Goal: Task Accomplishment & Management: Manage account settings

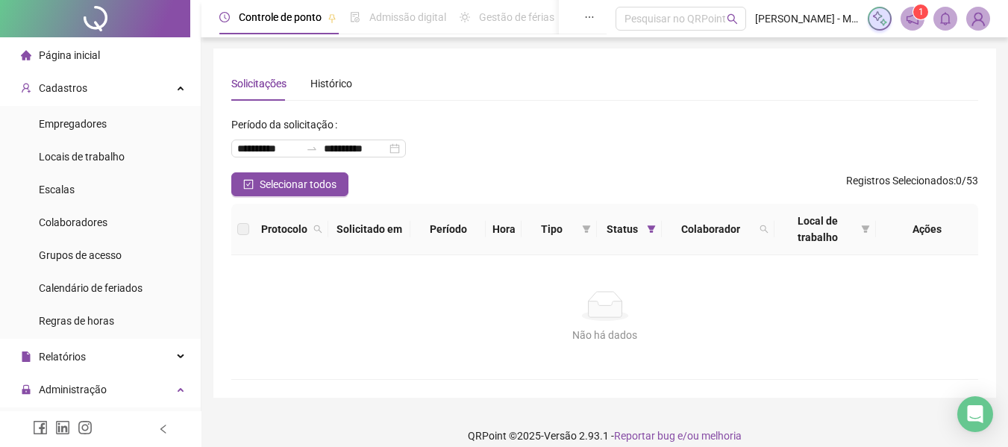
click at [921, 22] on span at bounding box center [913, 19] width 24 height 24
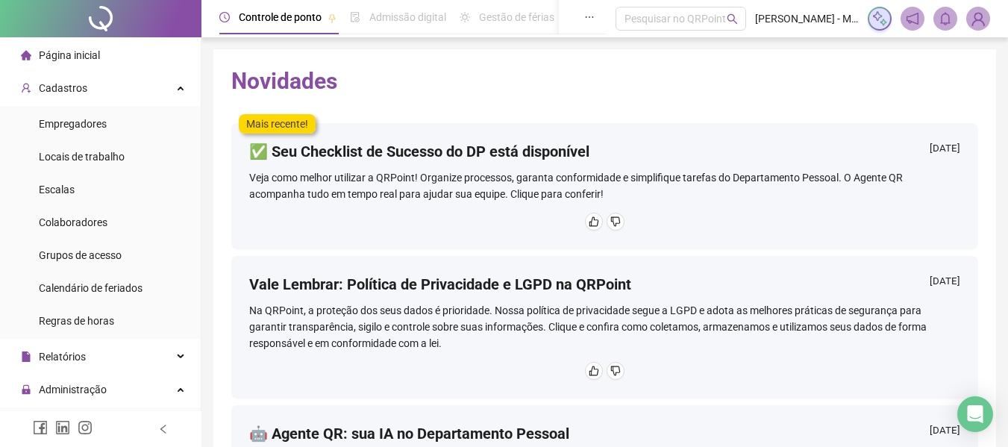
click at [942, 17] on icon "bell" at bounding box center [945, 18] width 13 height 13
click at [85, 87] on div "Cadastros" at bounding box center [100, 88] width 195 height 30
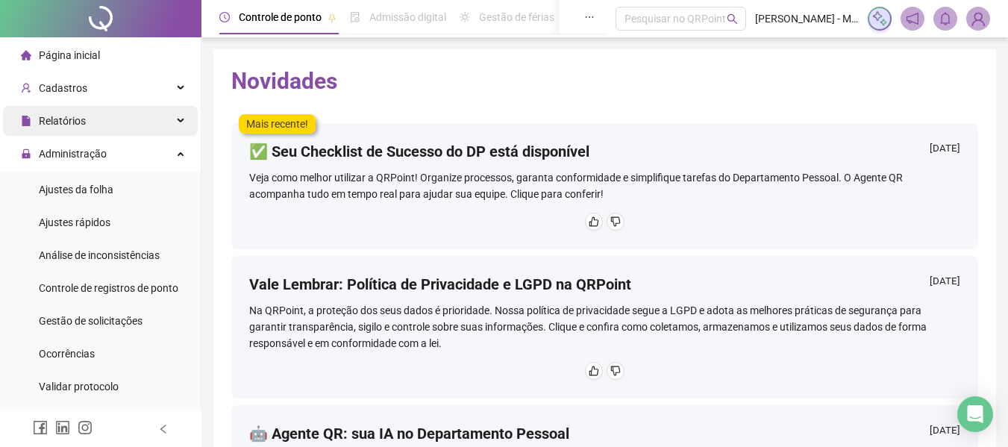
click at [120, 118] on div "Relatórios" at bounding box center [100, 121] width 195 height 30
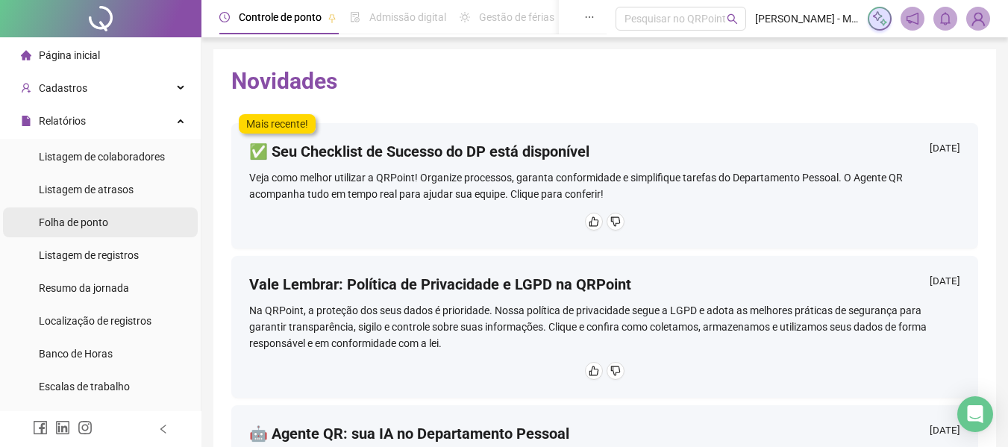
click at [87, 227] on span "Folha de ponto" at bounding box center [73, 222] width 69 height 12
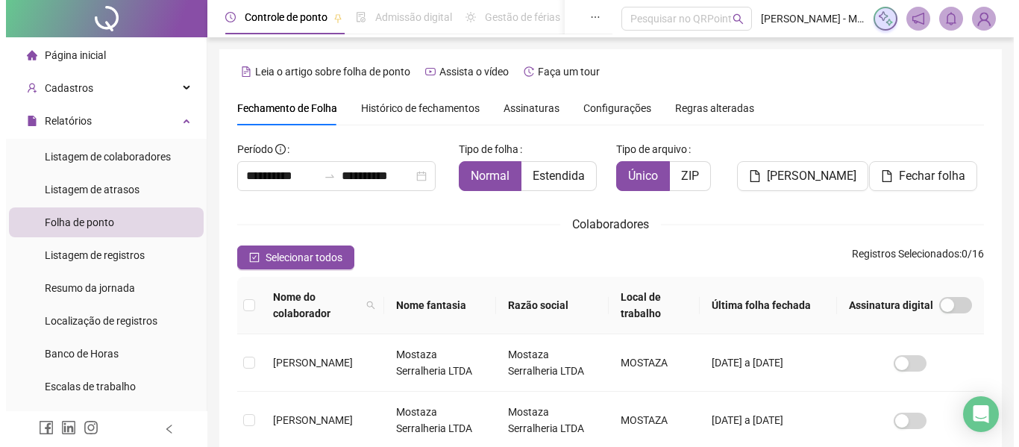
scroll to position [82, 0]
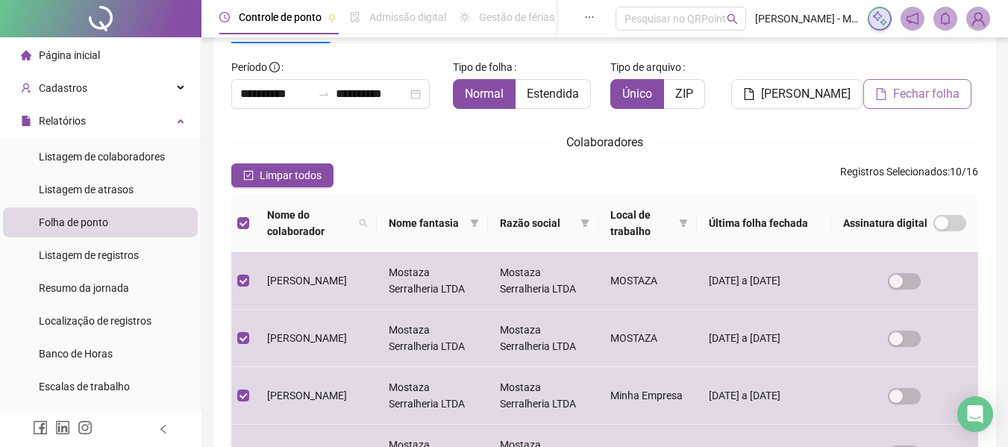
click at [912, 97] on span "Fechar folha" at bounding box center [926, 94] width 66 height 18
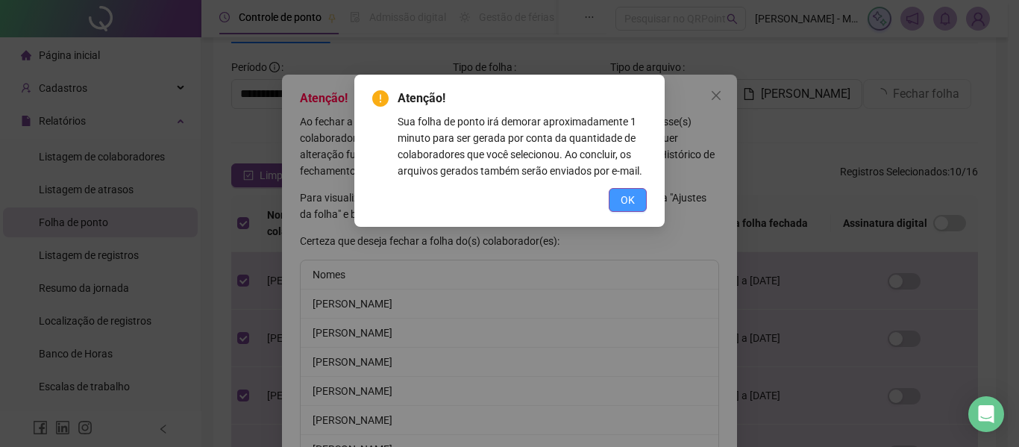
click at [627, 198] on span "OK" at bounding box center [628, 200] width 14 height 16
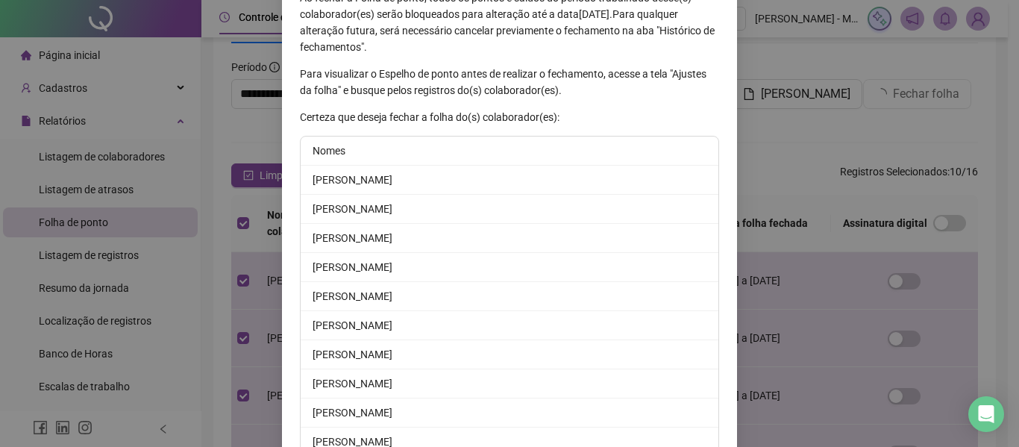
scroll to position [199, 0]
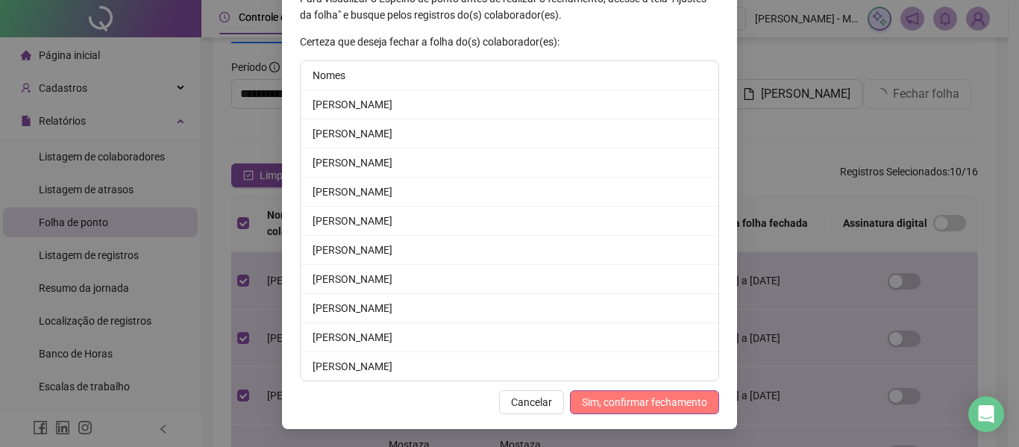
click at [611, 396] on span "Sim, confirmar fechamento" at bounding box center [644, 402] width 125 height 16
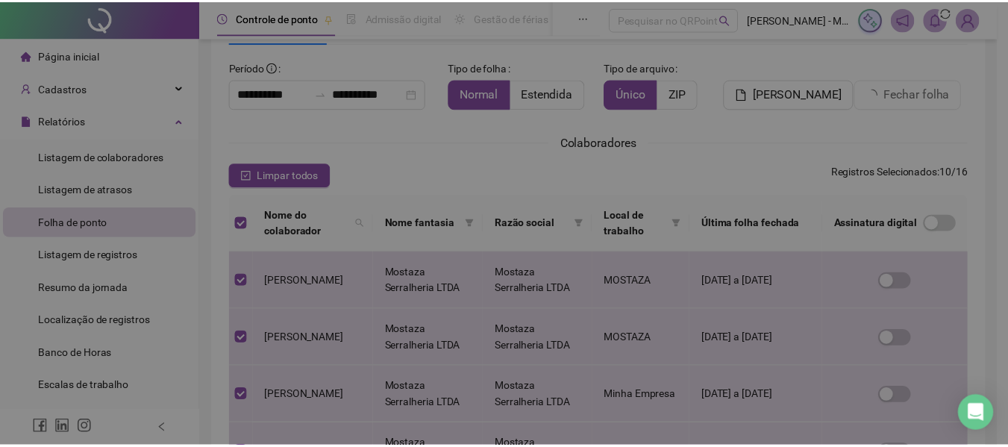
scroll to position [126, 0]
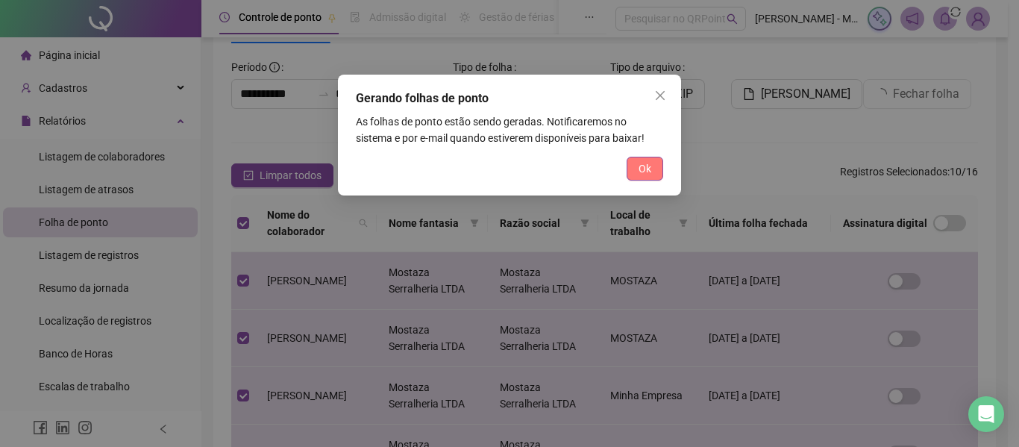
click at [637, 174] on button "Ok" at bounding box center [645, 169] width 37 height 24
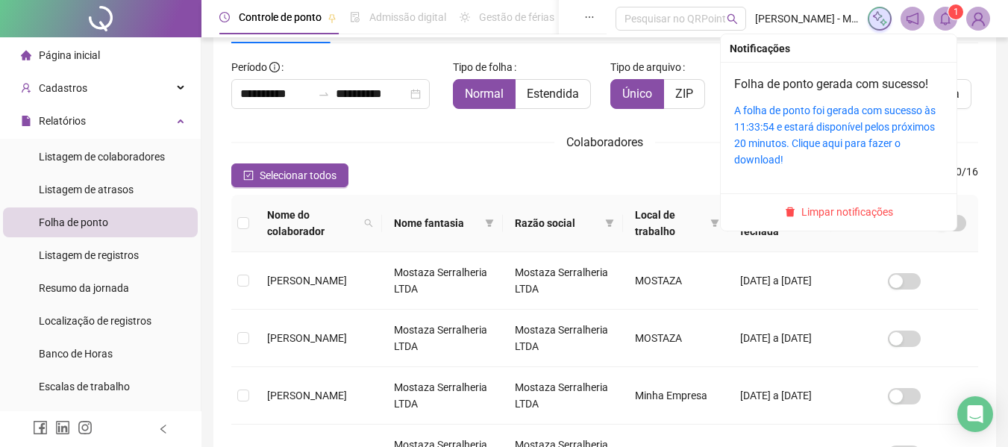
click at [941, 25] on span at bounding box center [945, 19] width 24 height 24
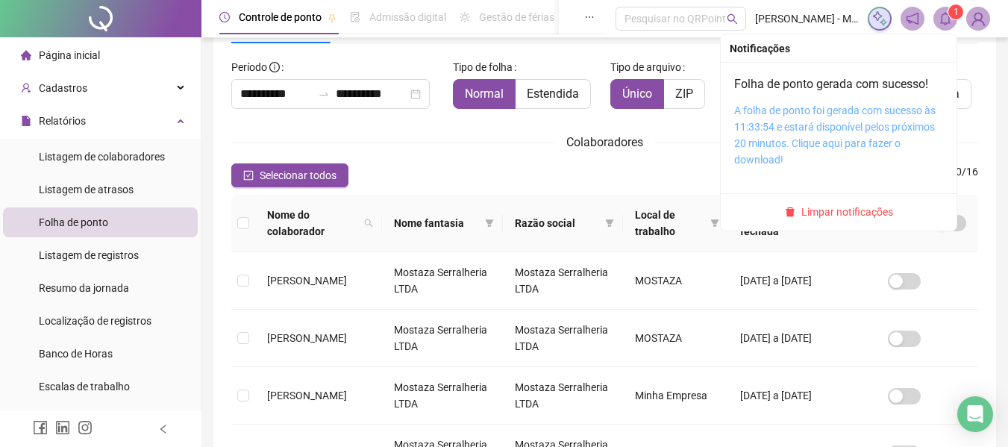
click at [794, 131] on link "A folha de ponto foi gerada com sucesso às 11:33:54 e estará disponível pelos p…" at bounding box center [834, 134] width 201 height 61
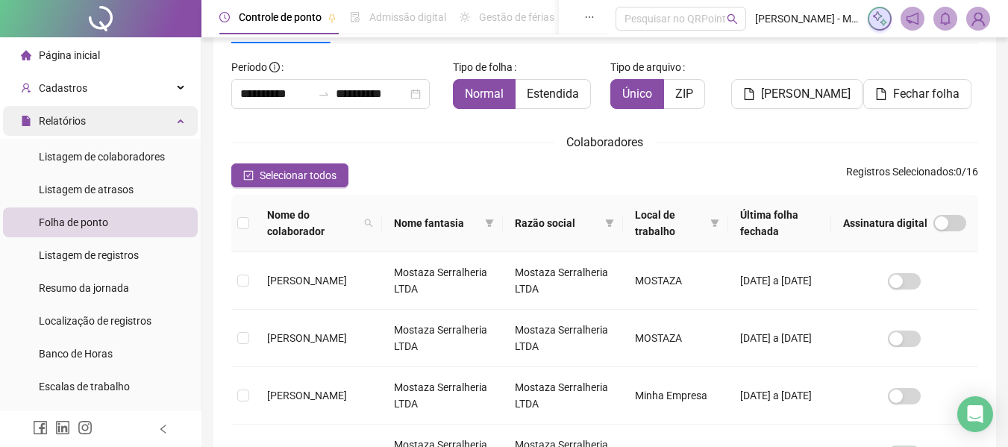
click at [95, 131] on div "Relatórios" at bounding box center [100, 121] width 195 height 30
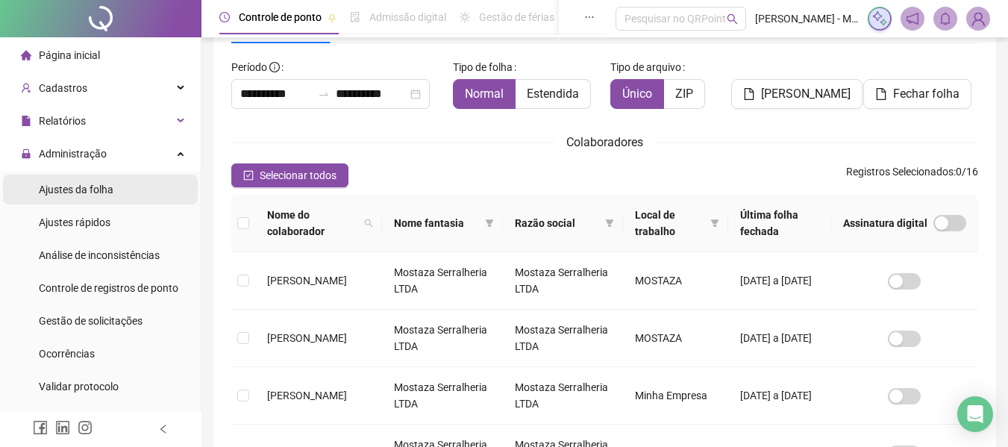
click at [100, 196] on div "Ajustes da folha" at bounding box center [76, 190] width 75 height 30
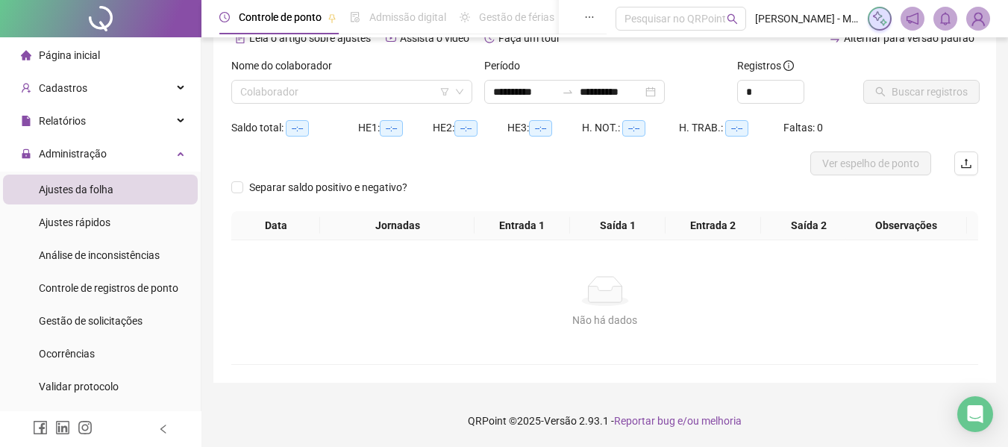
scroll to position [80, 0]
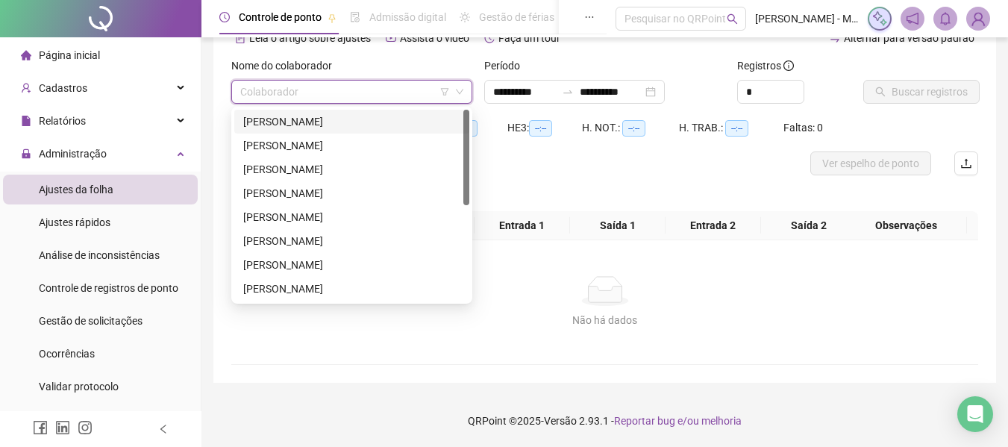
click at [259, 98] on input "search" at bounding box center [345, 92] width 210 height 22
click at [287, 120] on div "[PERSON_NAME]" at bounding box center [351, 121] width 217 height 16
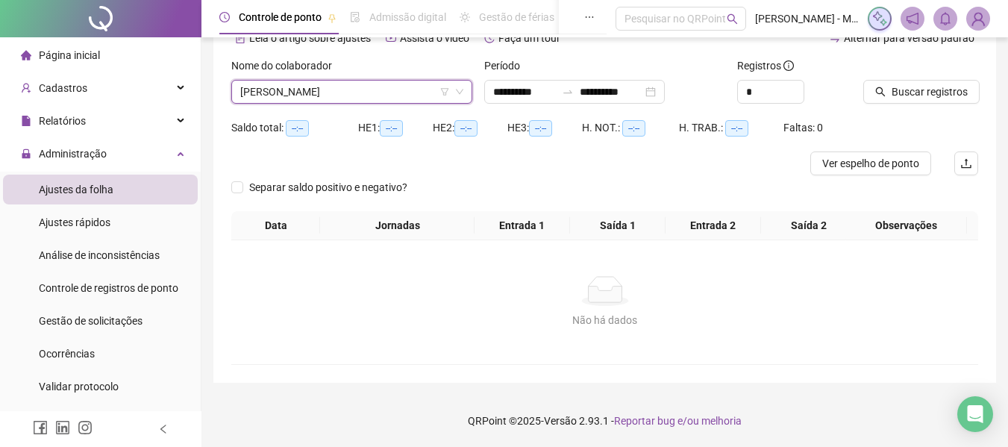
click at [904, 107] on div "Buscar registros" at bounding box center [920, 86] width 127 height 58
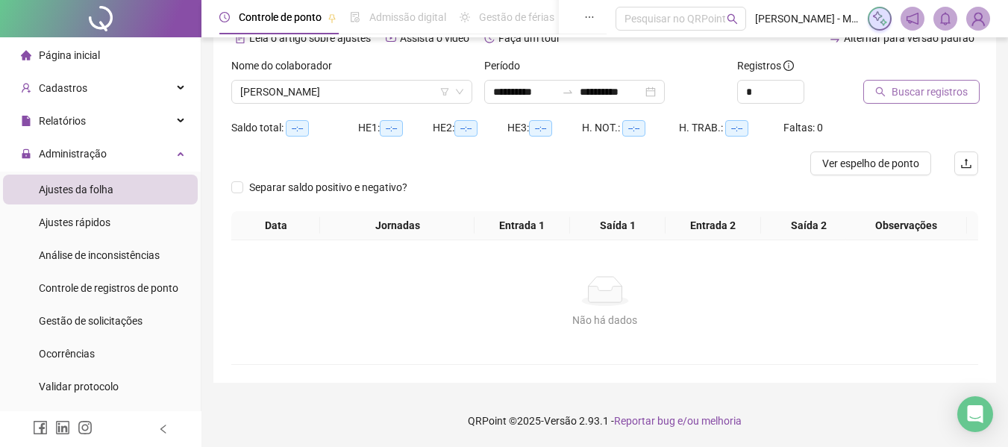
click at [906, 96] on span "Buscar registros" at bounding box center [930, 92] width 76 height 16
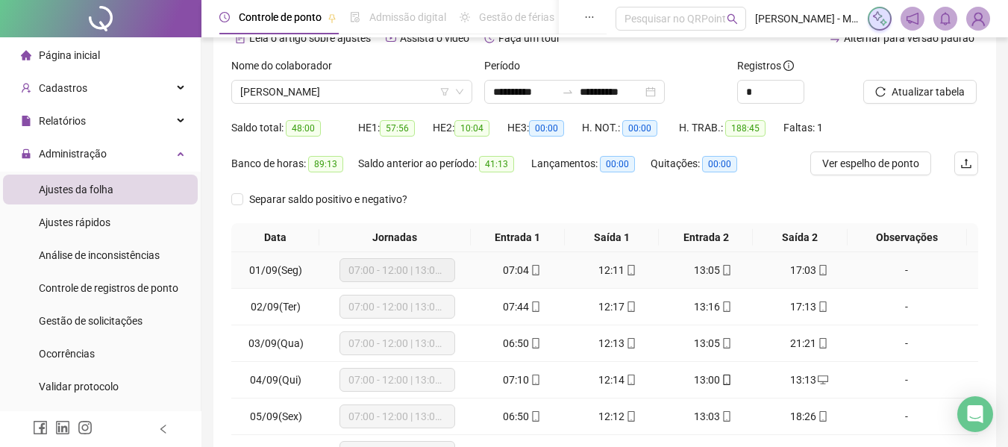
scroll to position [265, 0]
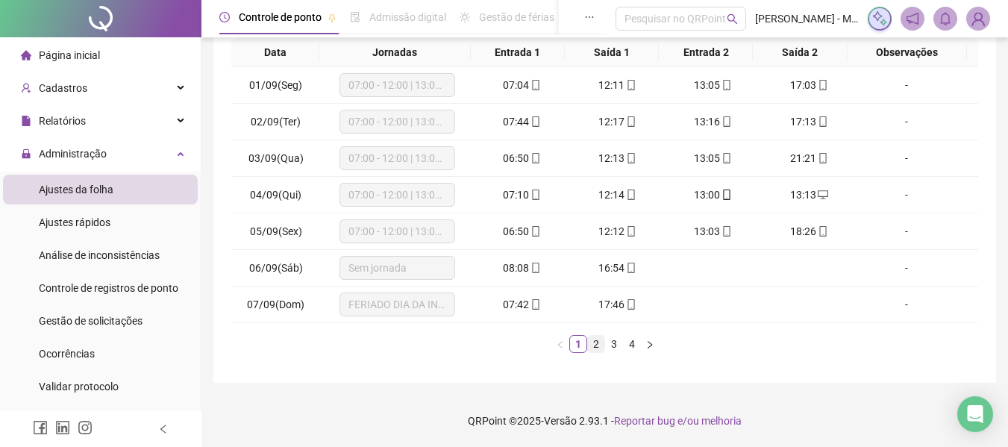
click at [595, 349] on link "2" at bounding box center [596, 344] width 16 height 16
click at [614, 347] on link "3" at bounding box center [614, 344] width 16 height 16
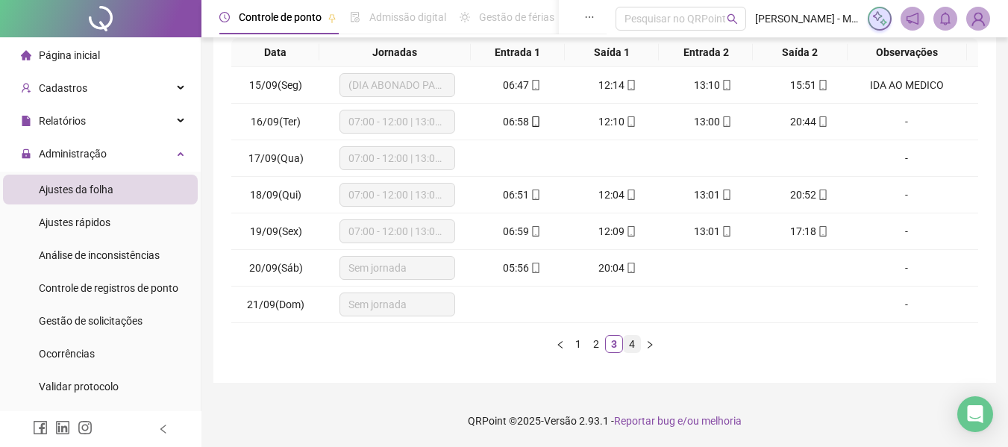
click at [629, 346] on link "4" at bounding box center [632, 344] width 16 height 16
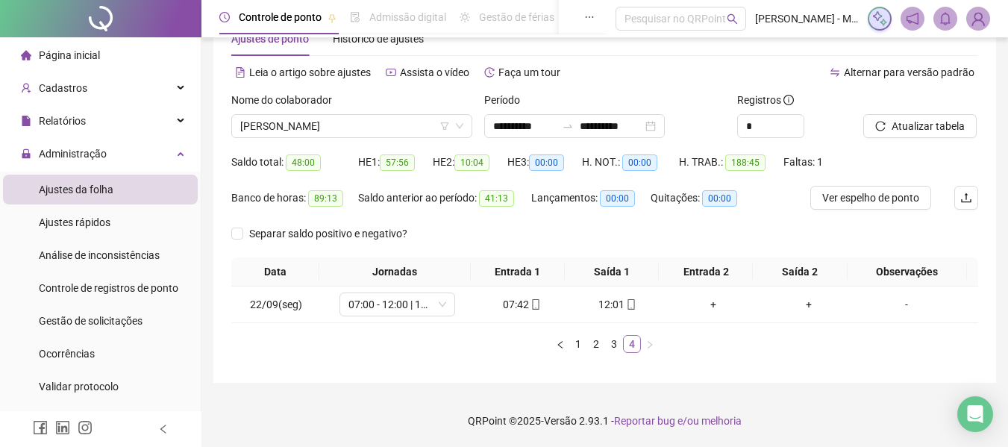
scroll to position [46, 0]
click at [612, 342] on link "3" at bounding box center [614, 344] width 16 height 16
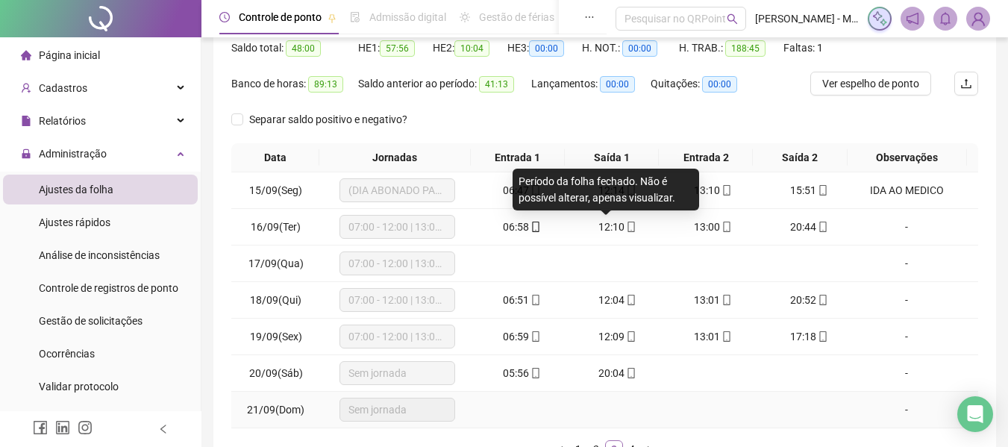
scroll to position [265, 0]
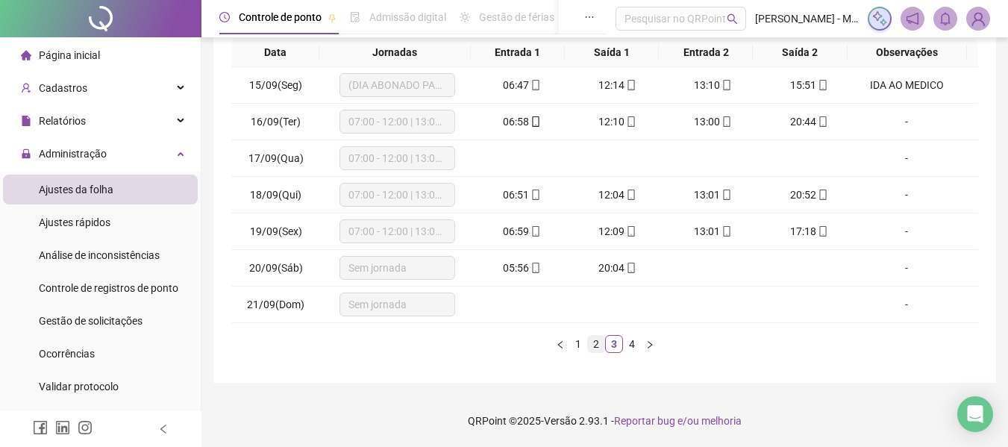
click at [596, 342] on link "2" at bounding box center [596, 344] width 16 height 16
click at [610, 345] on link "3" at bounding box center [614, 344] width 16 height 16
click at [631, 348] on link "4" at bounding box center [632, 344] width 16 height 16
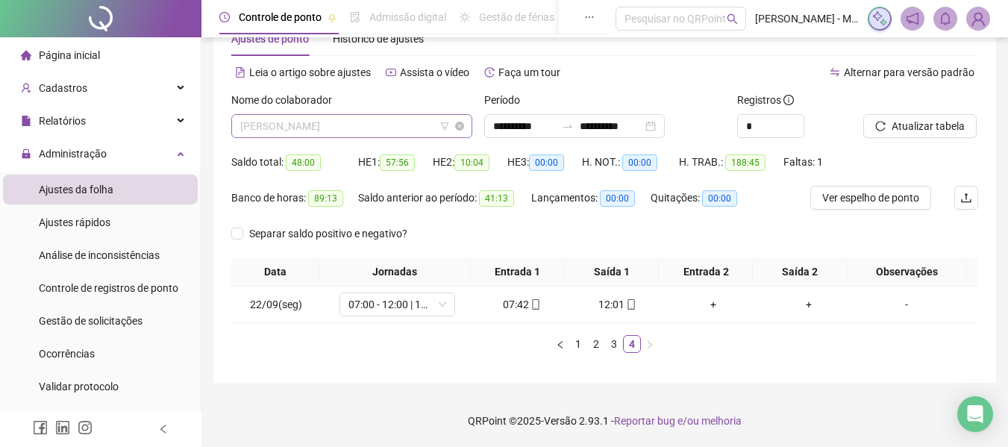
click at [365, 124] on span "[PERSON_NAME]" at bounding box center [351, 126] width 223 height 22
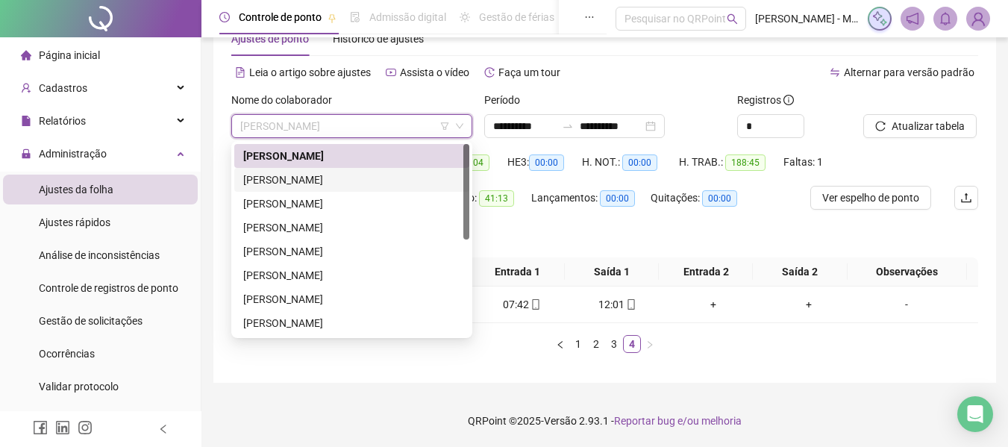
click at [307, 173] on div "[PERSON_NAME]" at bounding box center [351, 180] width 217 height 16
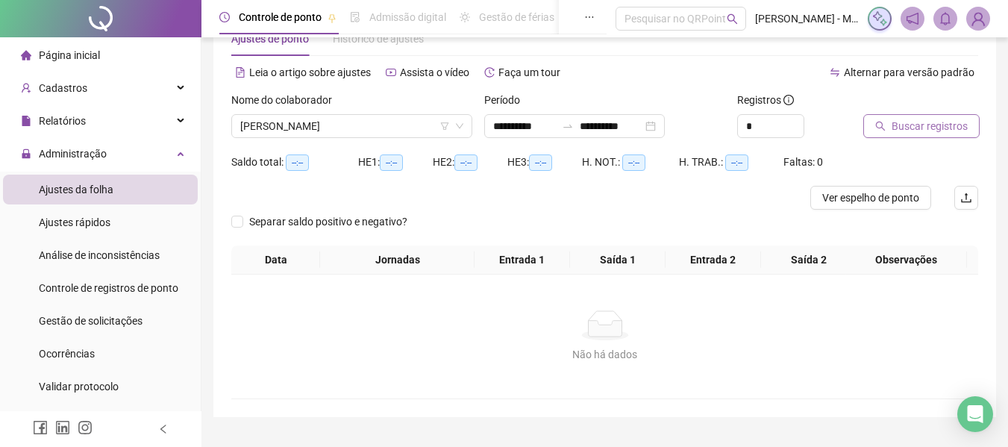
click at [914, 126] on span "Buscar registros" at bounding box center [930, 126] width 76 height 16
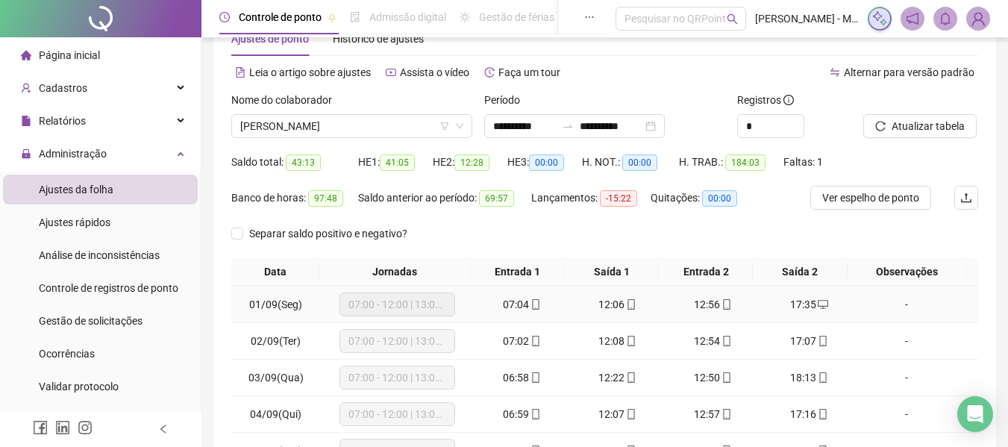
scroll to position [265, 0]
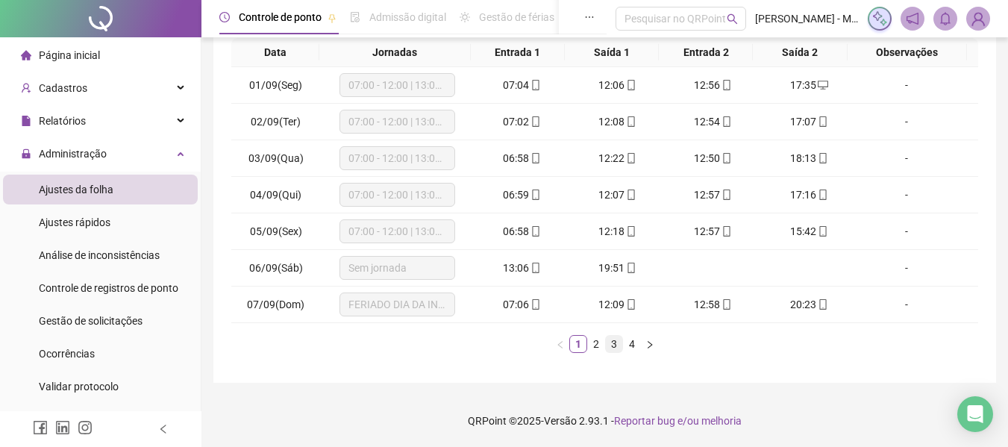
click at [613, 348] on link "3" at bounding box center [614, 344] width 16 height 16
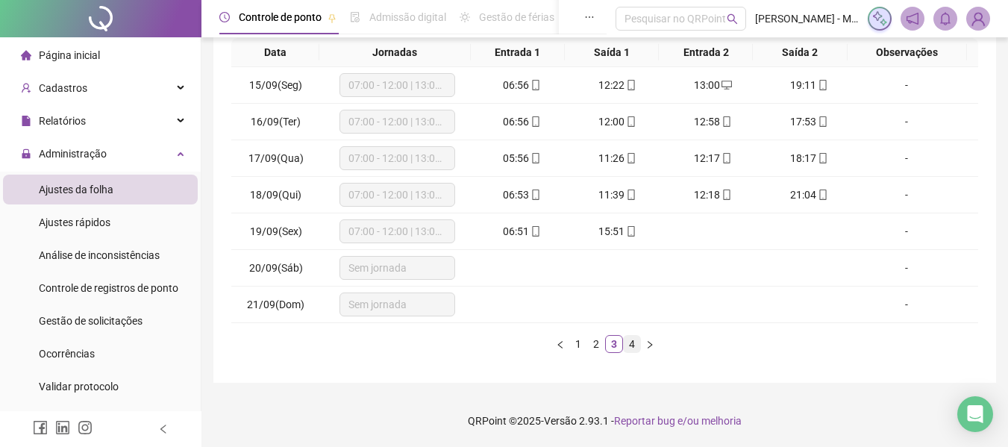
click at [633, 347] on link "4" at bounding box center [632, 344] width 16 height 16
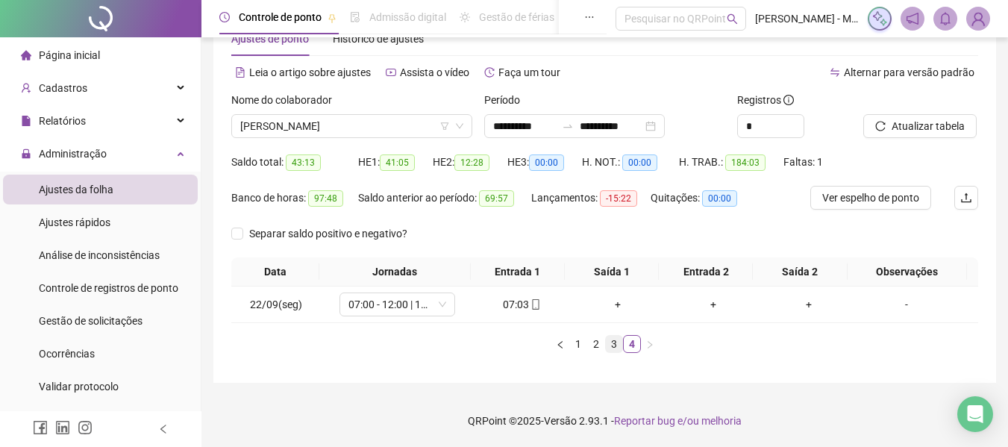
click at [611, 349] on link "3" at bounding box center [614, 344] width 16 height 16
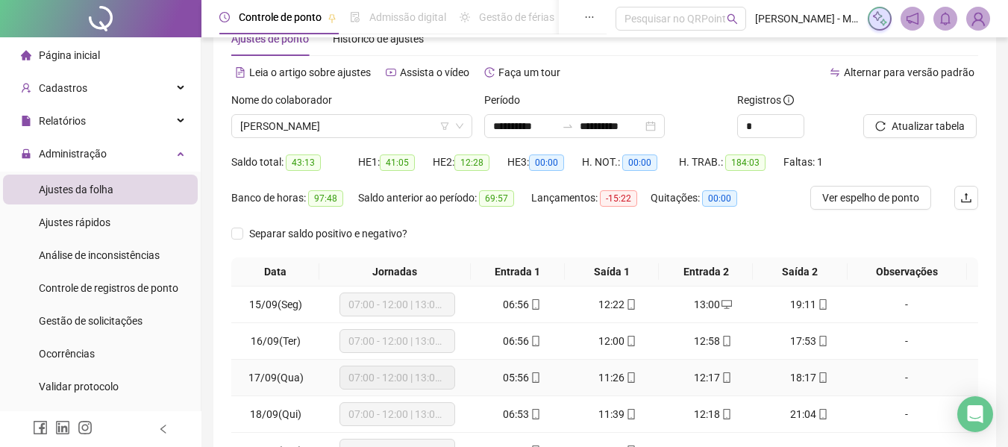
scroll to position [265, 0]
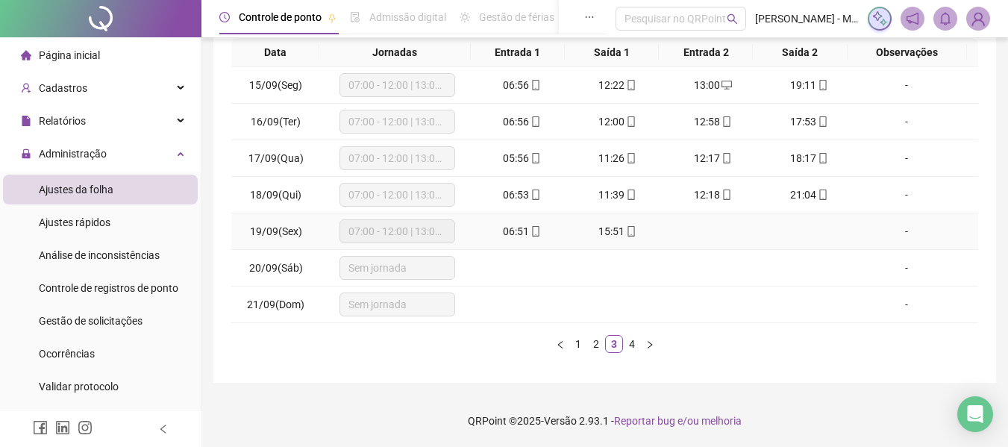
click at [892, 233] on div "-" at bounding box center [906, 231] width 88 height 16
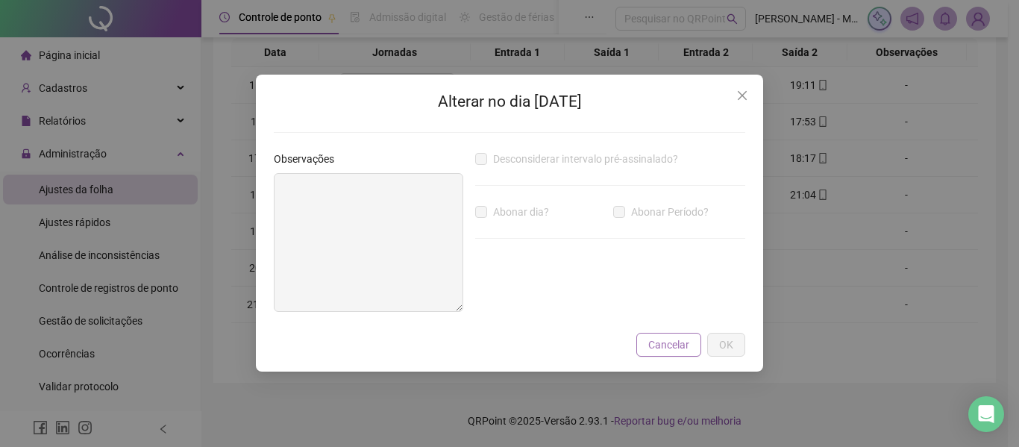
click at [677, 345] on span "Cancelar" at bounding box center [668, 344] width 41 height 16
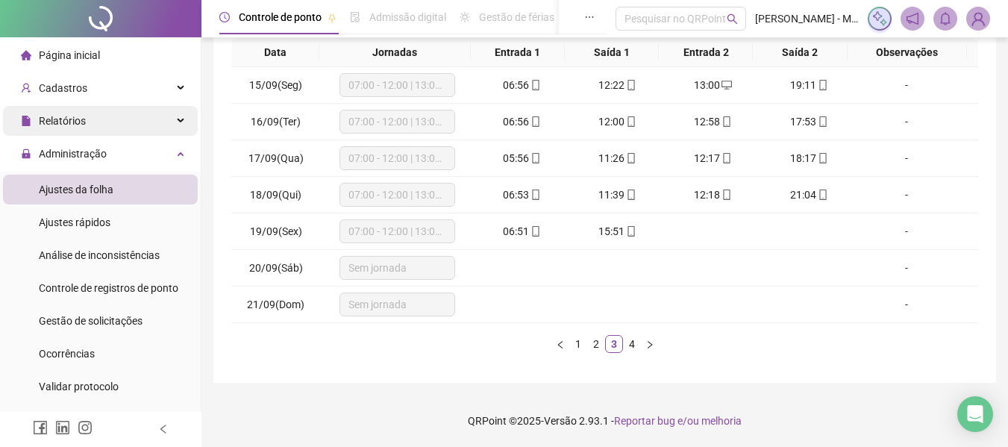
click at [78, 121] on span "Relatórios" at bounding box center [62, 121] width 47 height 12
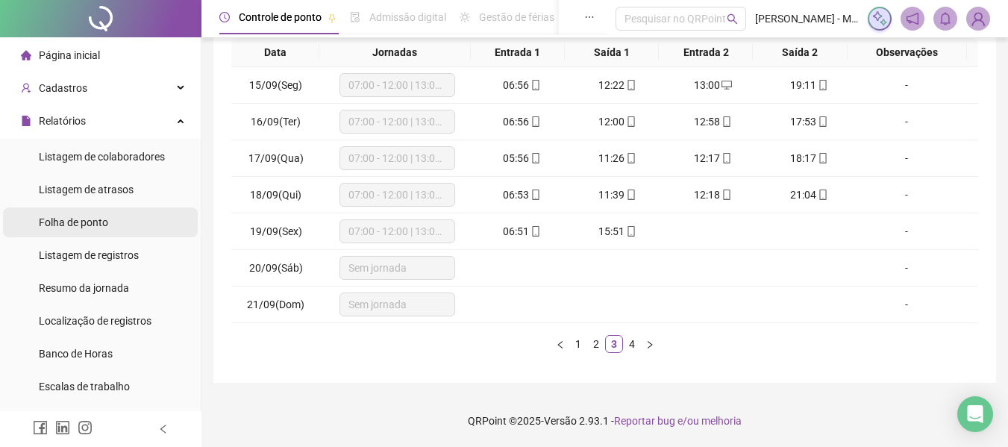
click at [116, 228] on li "Folha de ponto" at bounding box center [100, 222] width 195 height 30
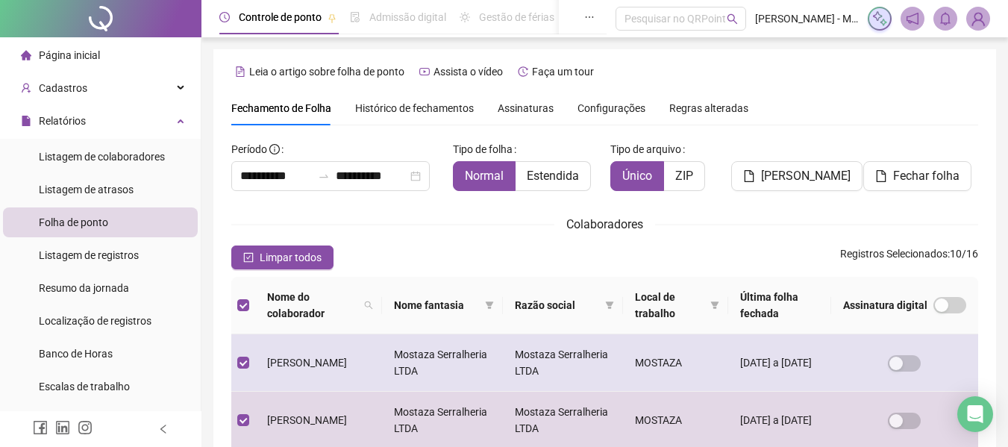
click at [297, 367] on span "[PERSON_NAME]" at bounding box center [307, 363] width 80 height 12
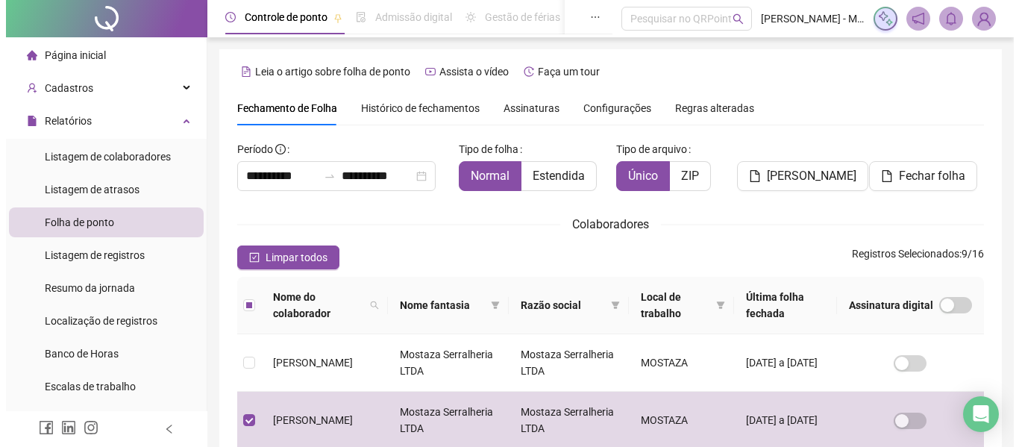
scroll to position [82, 0]
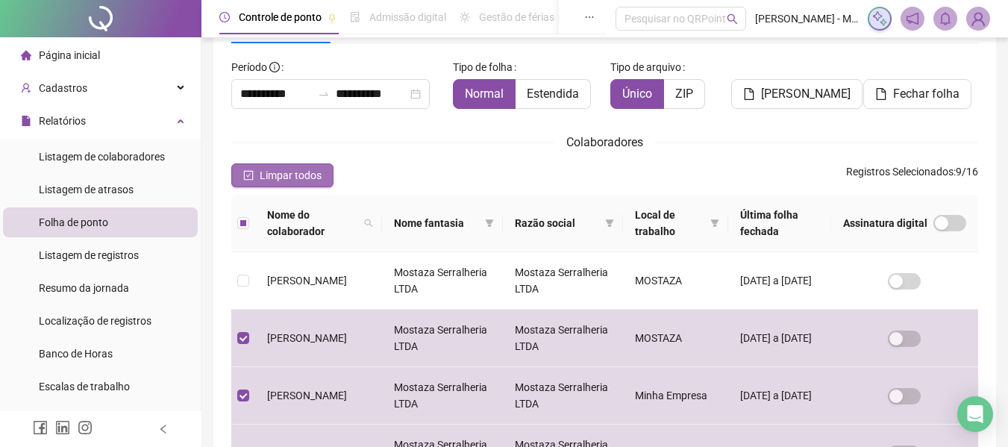
click at [244, 169] on button "Limpar todos" at bounding box center [282, 175] width 102 height 24
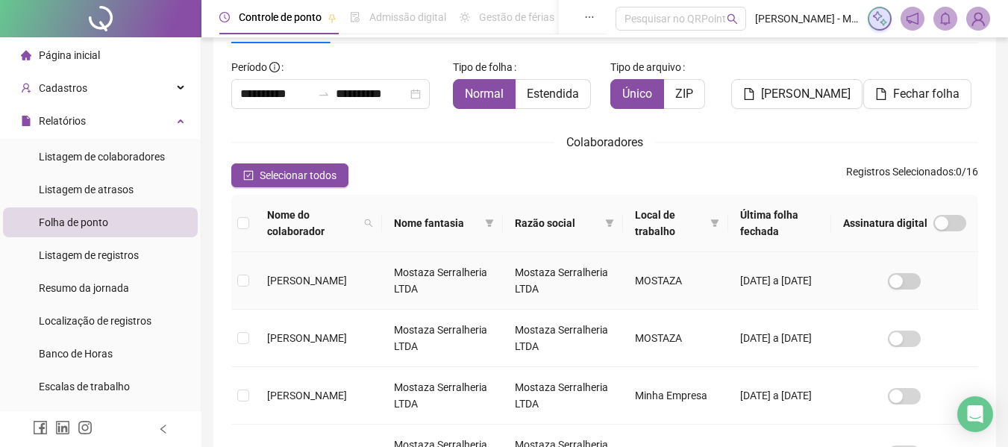
click at [309, 279] on span "[PERSON_NAME]" at bounding box center [307, 281] width 80 height 12
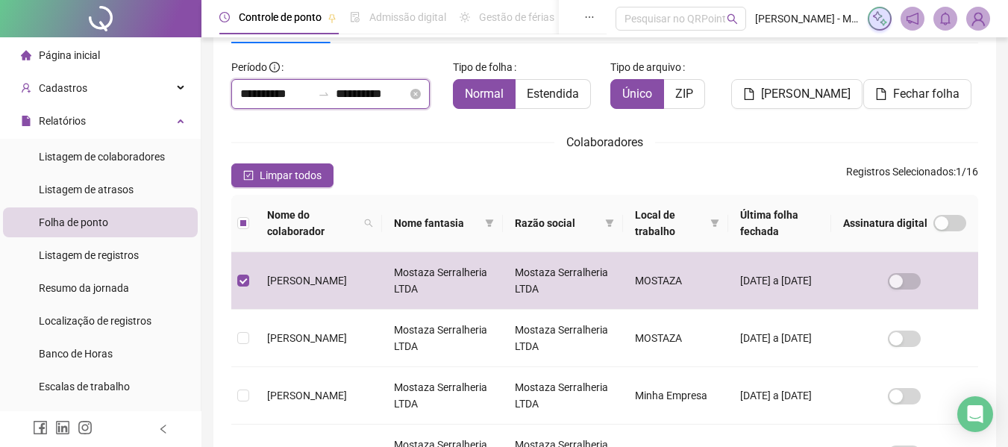
click at [251, 89] on input "**********" at bounding box center [276, 94] width 72 height 18
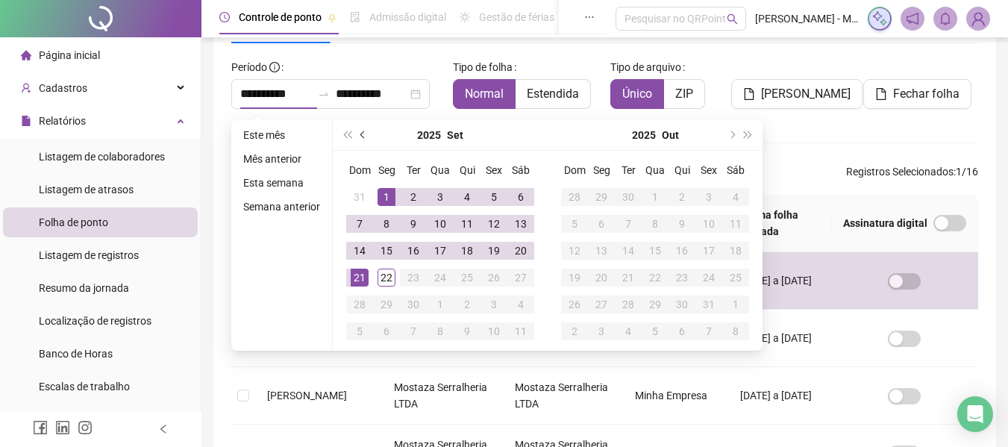
click at [360, 139] on button "prev-year" at bounding box center [363, 135] width 16 height 30
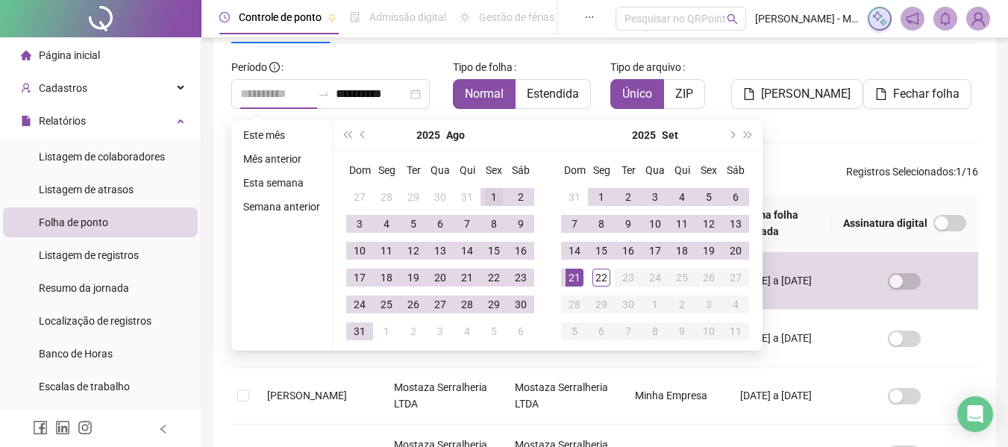
type input "**********"
click at [492, 201] on div "1" at bounding box center [494, 197] width 18 height 18
type input "**********"
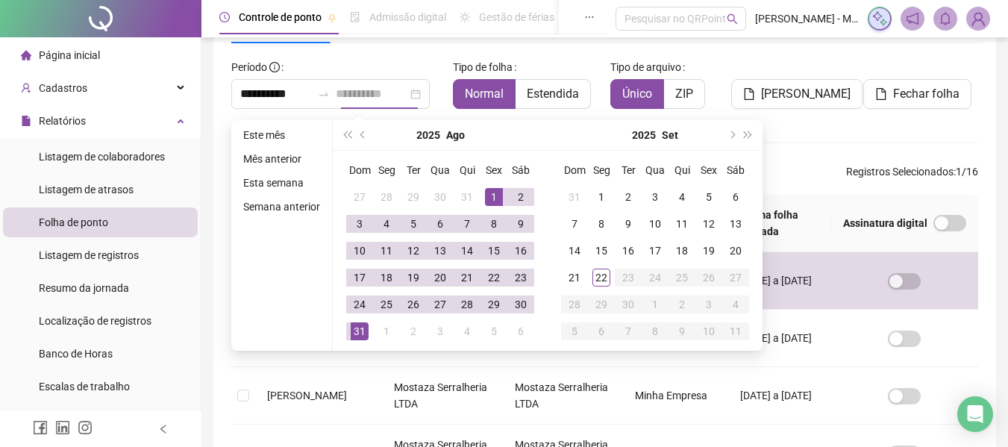
click at [357, 330] on div "31" at bounding box center [360, 331] width 18 height 18
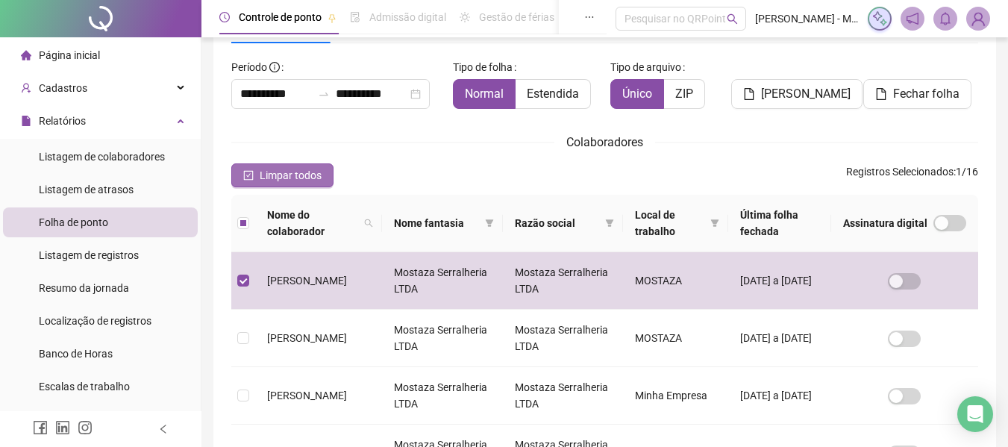
click at [245, 176] on icon "check-square" at bounding box center [248, 175] width 10 height 10
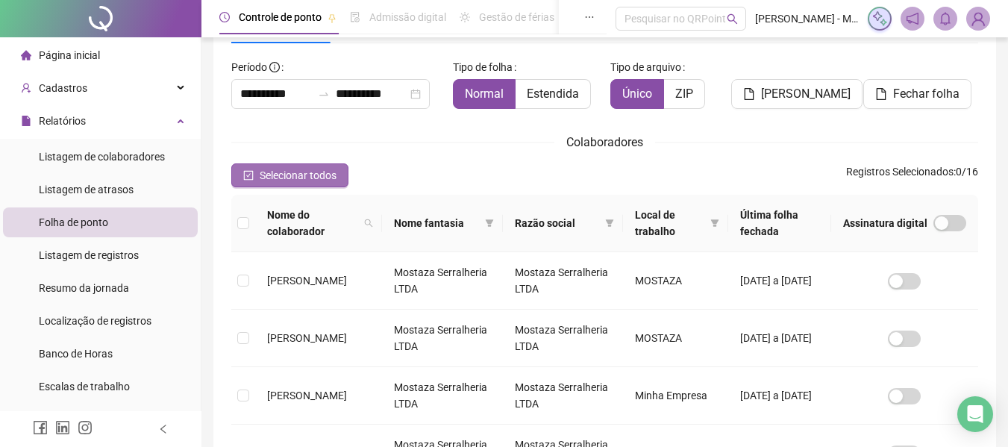
click at [245, 176] on icon "check-square" at bounding box center [248, 175] width 10 height 10
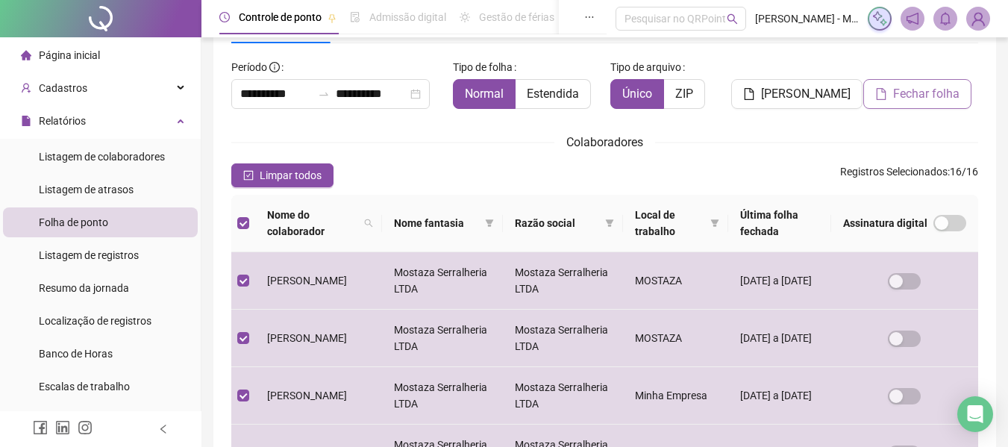
click at [936, 99] on span "Fechar folha" at bounding box center [926, 94] width 66 height 18
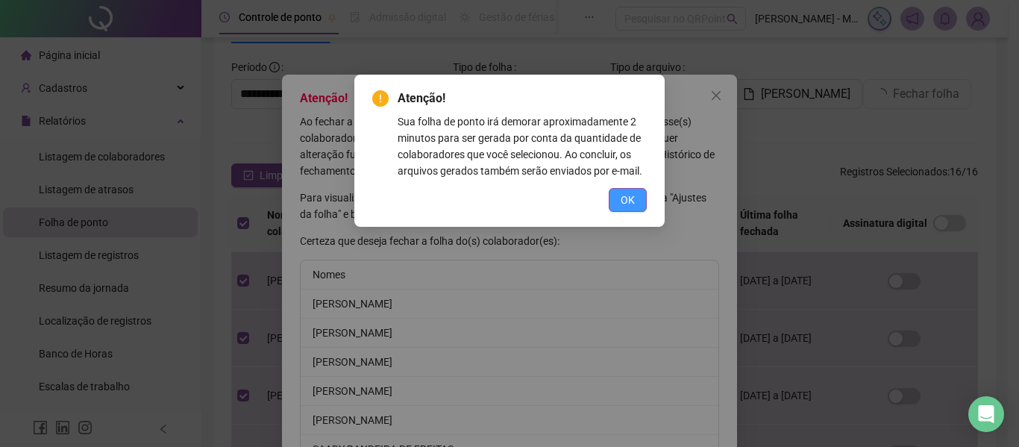
click at [630, 195] on span "OK" at bounding box center [628, 200] width 14 height 16
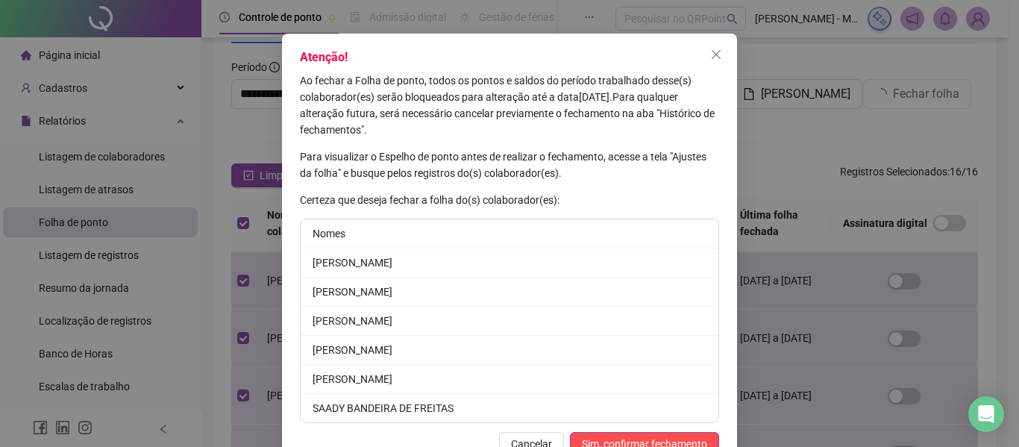
scroll to position [83, 0]
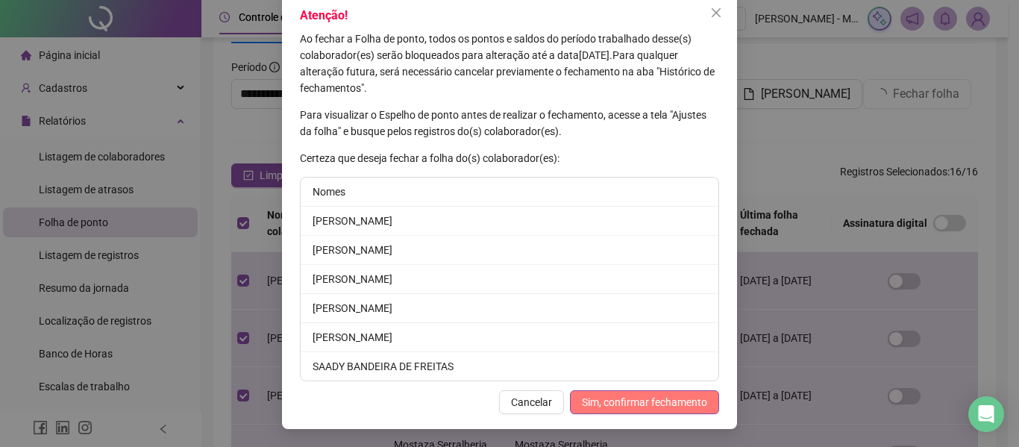
click at [668, 399] on span "Sim, confirmar fechamento" at bounding box center [644, 402] width 125 height 16
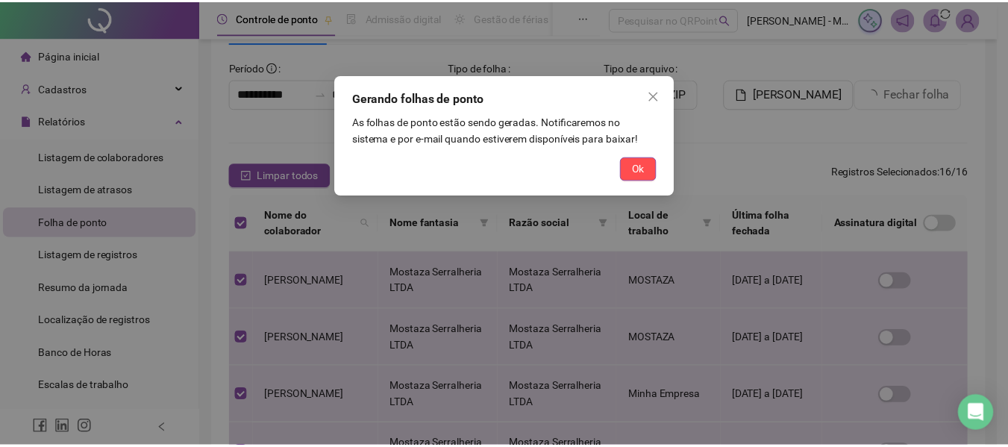
scroll to position [10, 0]
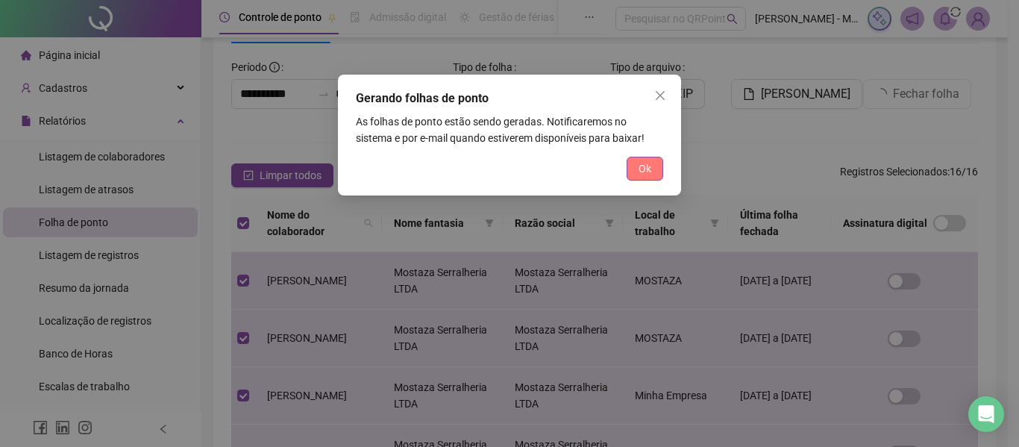
click at [636, 171] on button "Ok" at bounding box center [645, 169] width 37 height 24
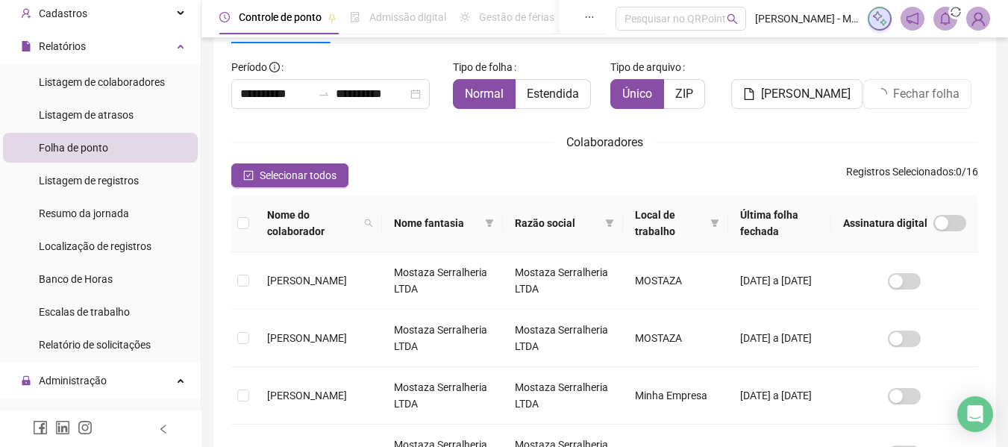
scroll to position [0, 0]
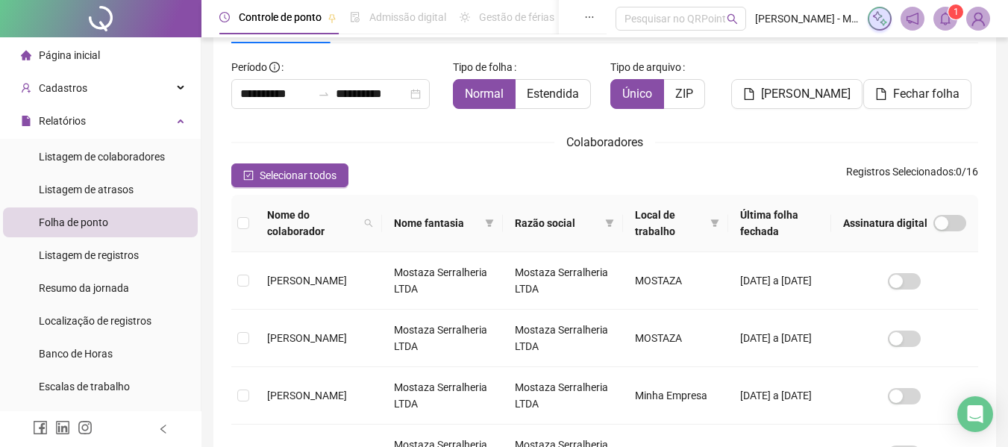
click at [944, 20] on icon "bell" at bounding box center [945, 18] width 13 height 13
click at [944, 25] on icon "bell" at bounding box center [945, 18] width 13 height 13
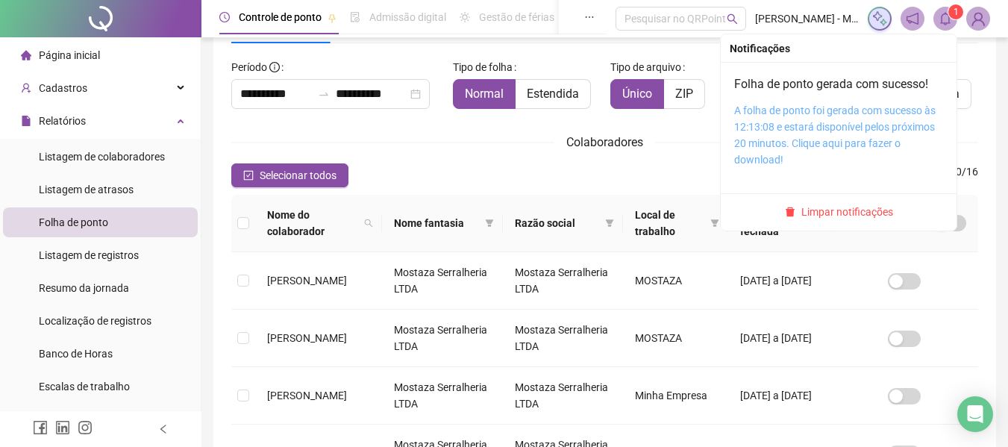
click at [836, 125] on link "A folha de ponto foi gerada com sucesso às 12:13:08 e estará disponível pelos p…" at bounding box center [834, 134] width 201 height 61
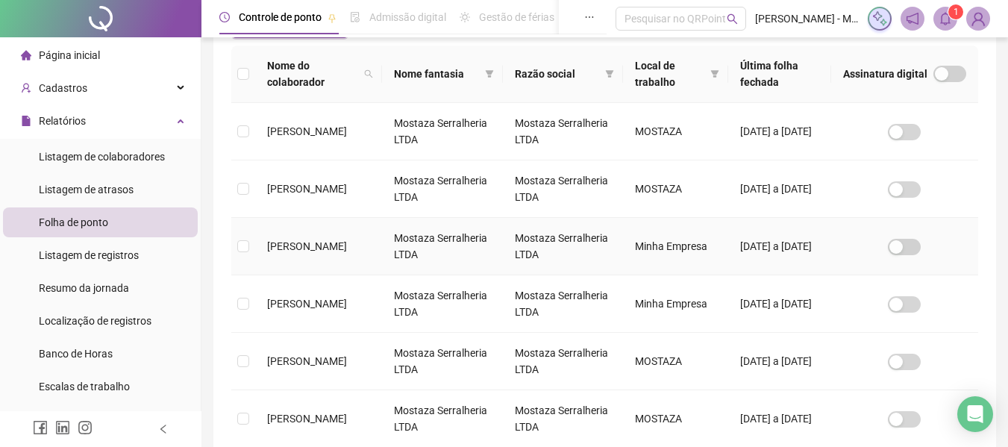
click at [317, 254] on td "[PERSON_NAME]" at bounding box center [318, 246] width 127 height 57
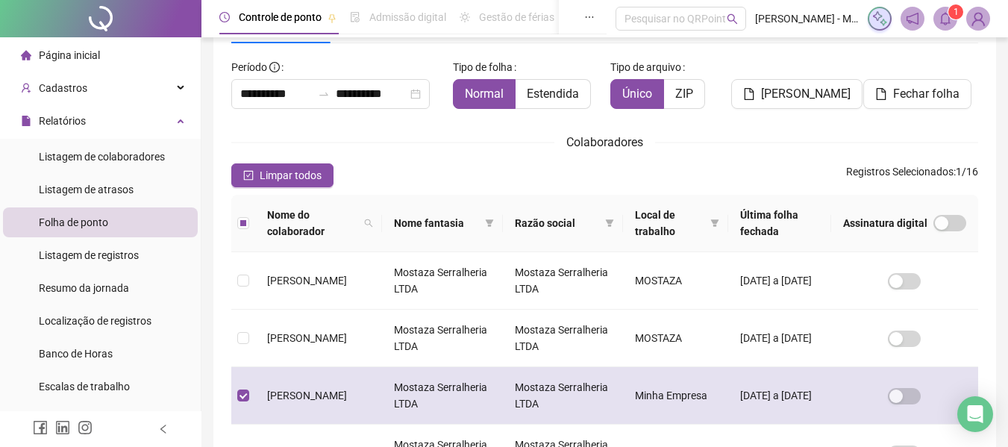
click at [346, 389] on span "[PERSON_NAME]" at bounding box center [307, 395] width 80 height 12
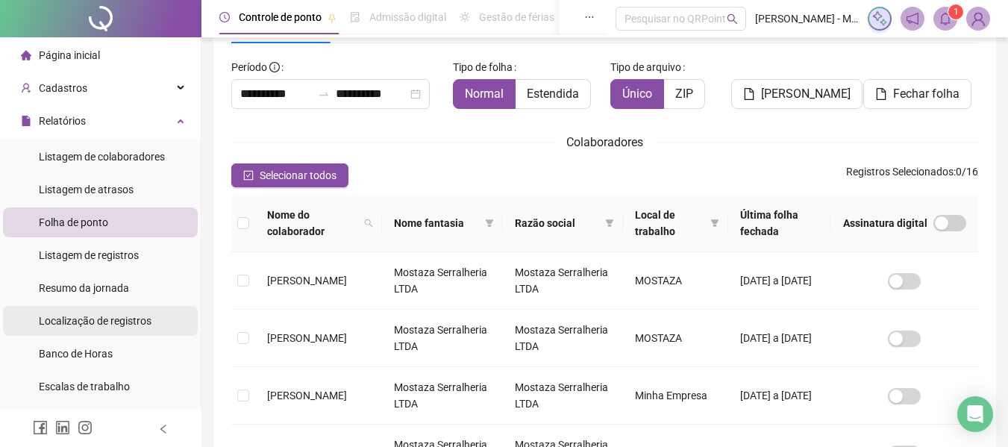
scroll to position [75, 0]
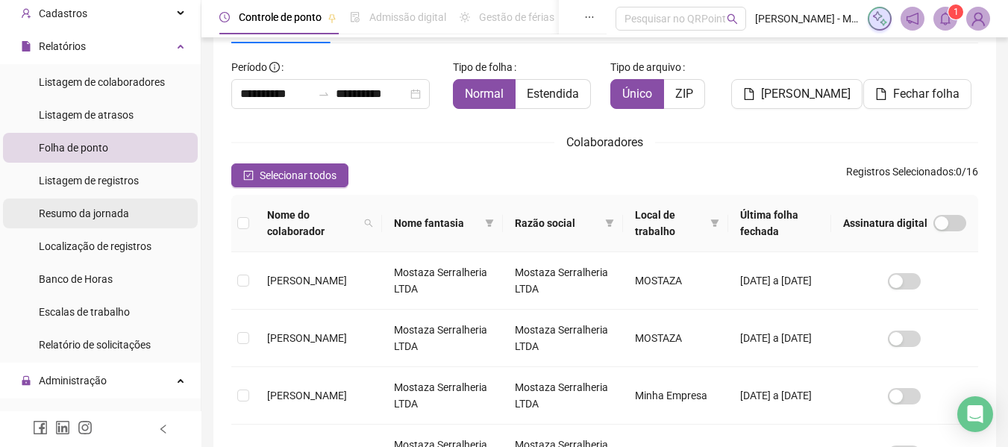
click at [101, 204] on div "Resumo da jornada" at bounding box center [84, 213] width 90 height 30
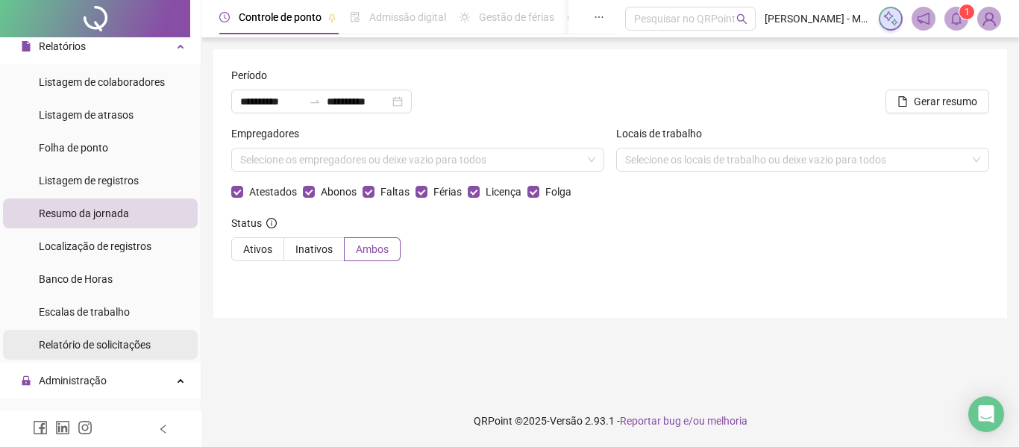
click at [101, 343] on span "Relatório de solicitações" at bounding box center [95, 345] width 112 height 12
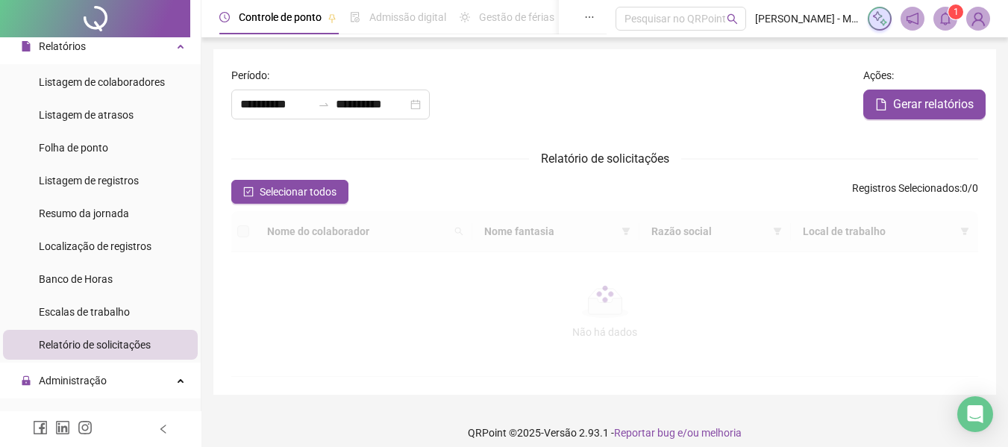
type input "**********"
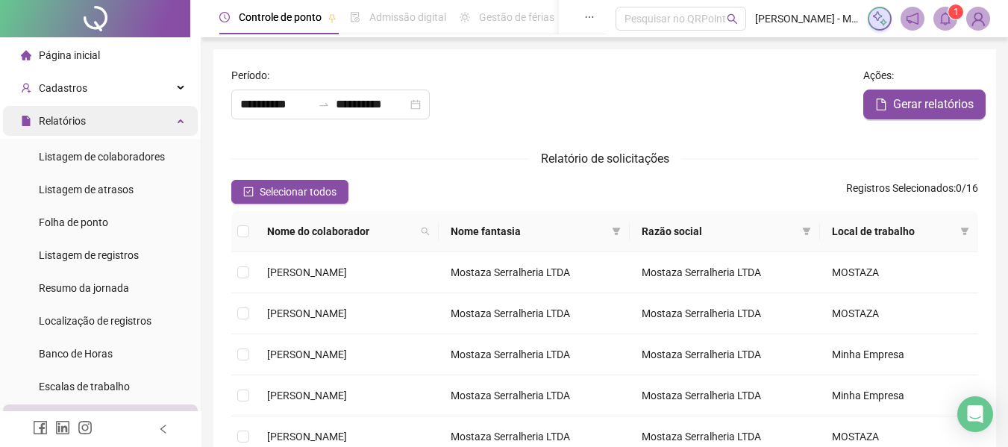
click at [110, 117] on div "Relatórios" at bounding box center [100, 121] width 195 height 30
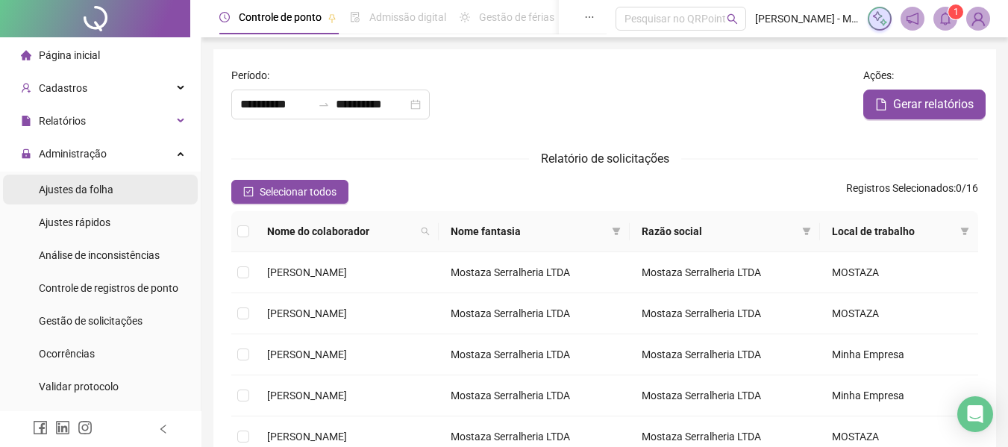
click at [119, 190] on li "Ajustes da folha" at bounding box center [100, 190] width 195 height 30
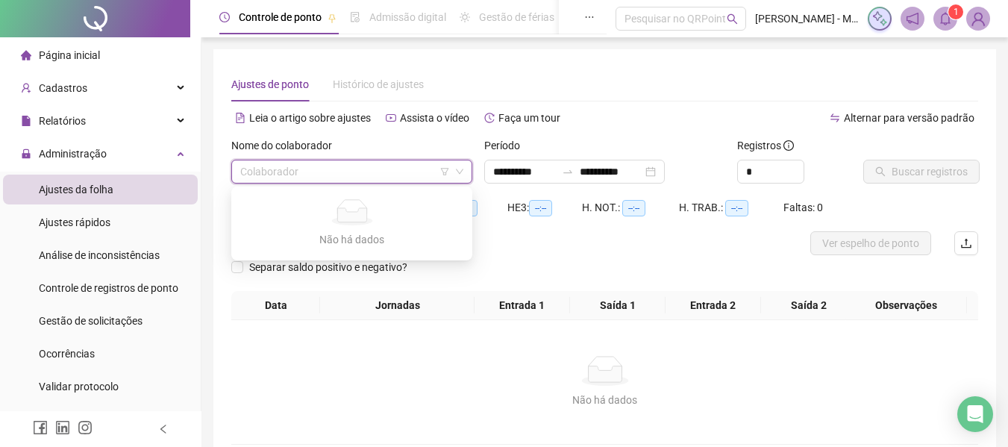
click at [295, 175] on input "search" at bounding box center [345, 171] width 210 height 22
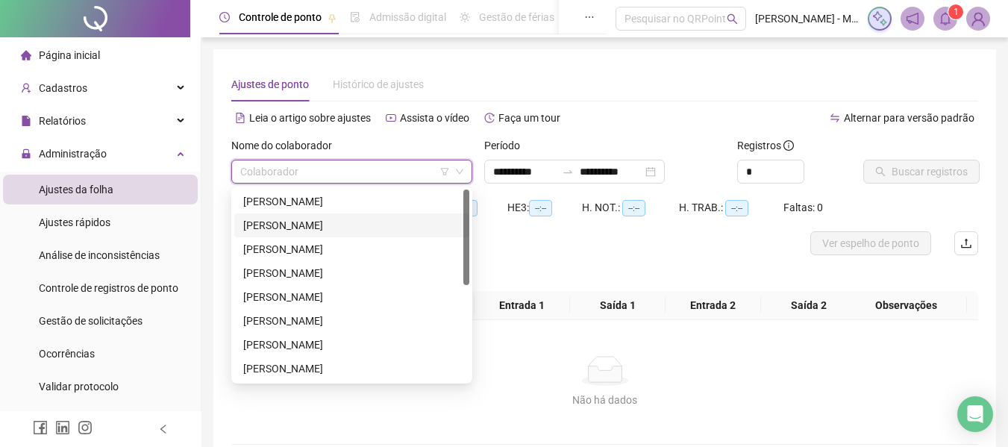
click at [293, 230] on div "[PERSON_NAME]" at bounding box center [351, 225] width 217 height 16
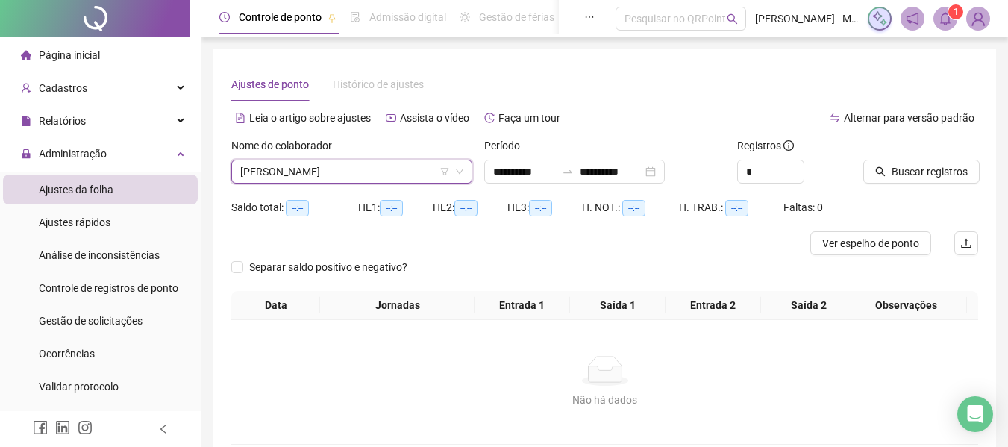
click at [922, 158] on div at bounding box center [902, 148] width 78 height 22
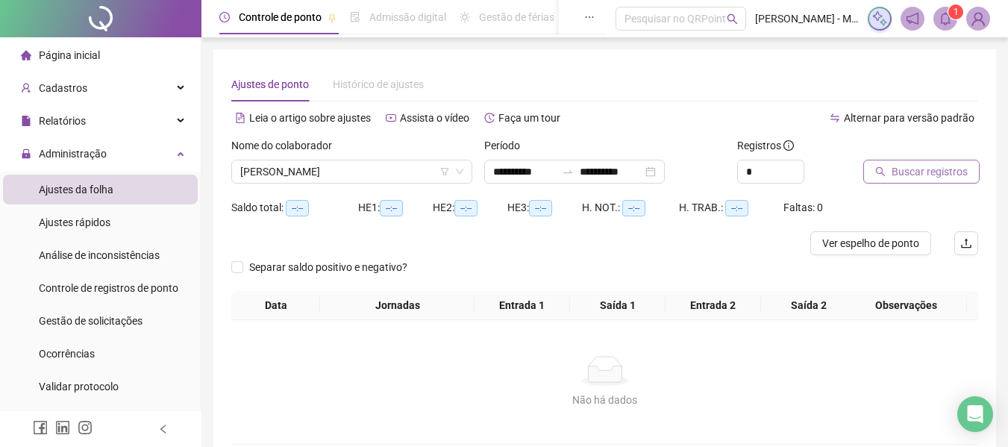
click at [898, 175] on span "Buscar registros" at bounding box center [930, 171] width 76 height 16
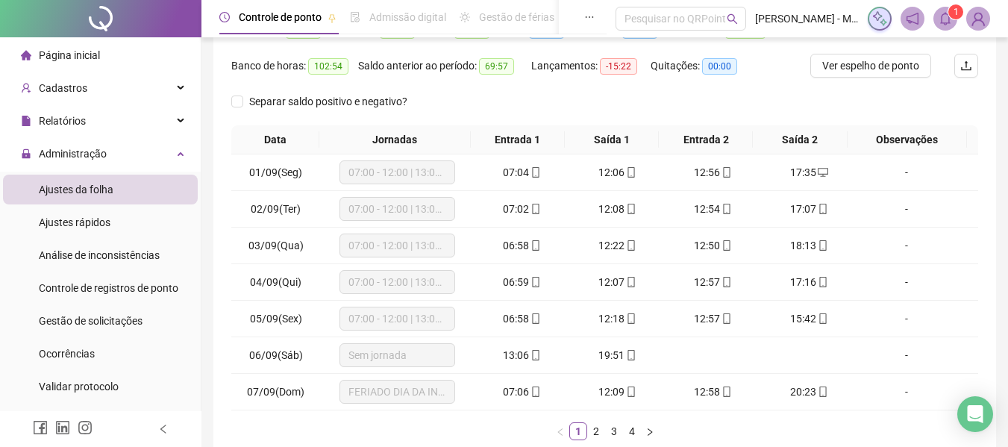
scroll to position [265, 0]
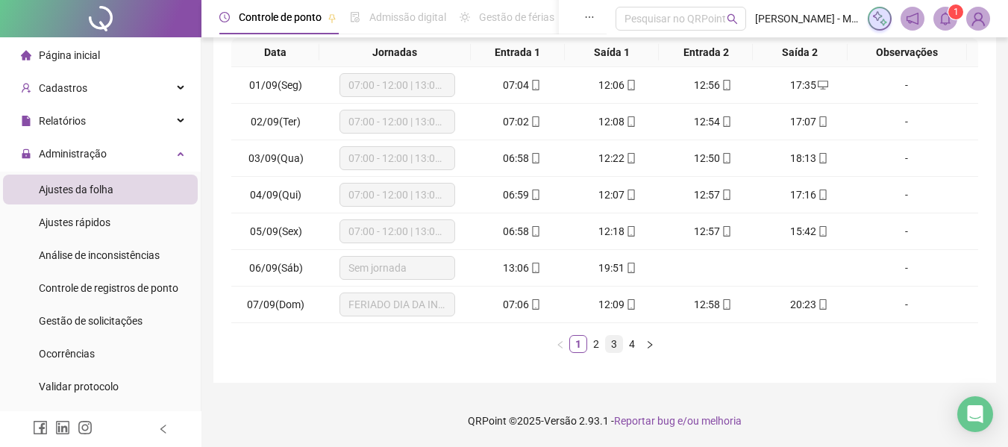
click at [616, 348] on link "3" at bounding box center [614, 344] width 16 height 16
click at [901, 232] on div "-" at bounding box center [906, 231] width 88 height 16
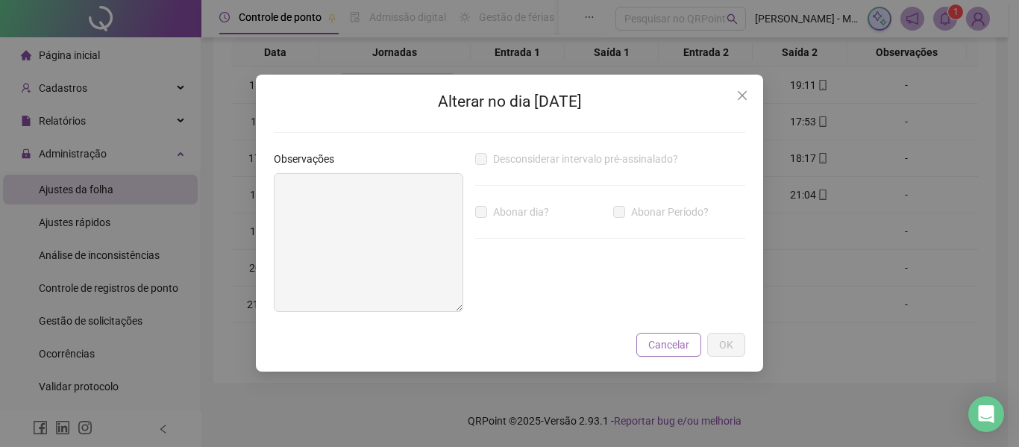
click at [663, 351] on span "Cancelar" at bounding box center [668, 344] width 41 height 16
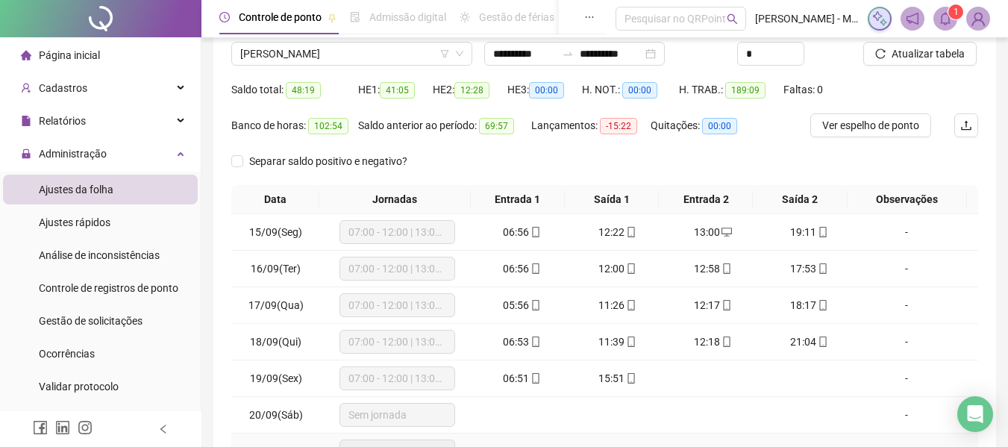
scroll to position [116, 0]
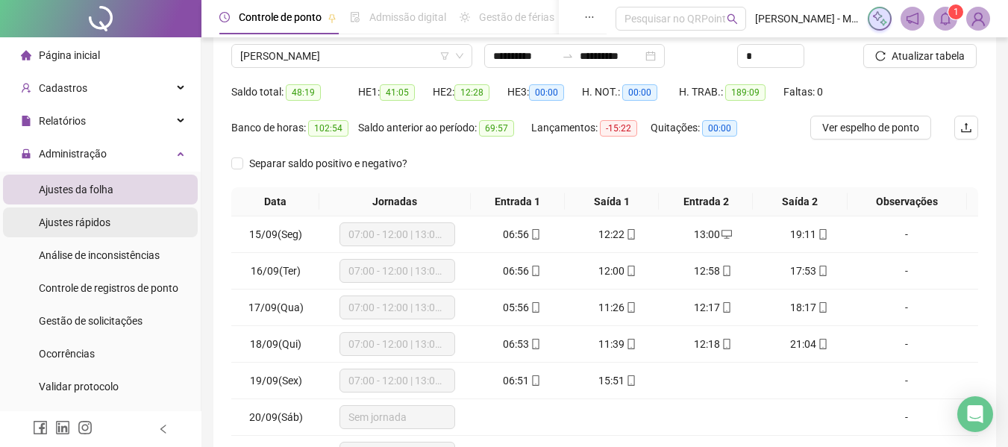
click at [92, 219] on span "Ajustes rápidos" at bounding box center [75, 222] width 72 height 12
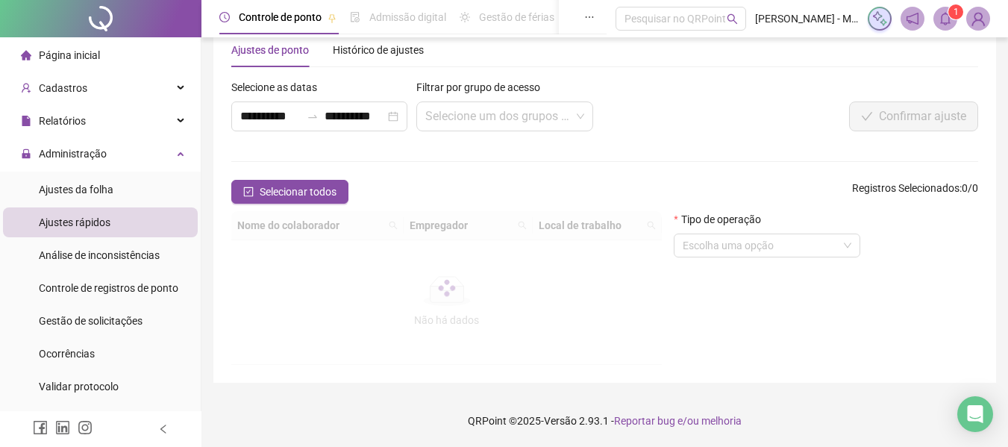
scroll to position [116, 0]
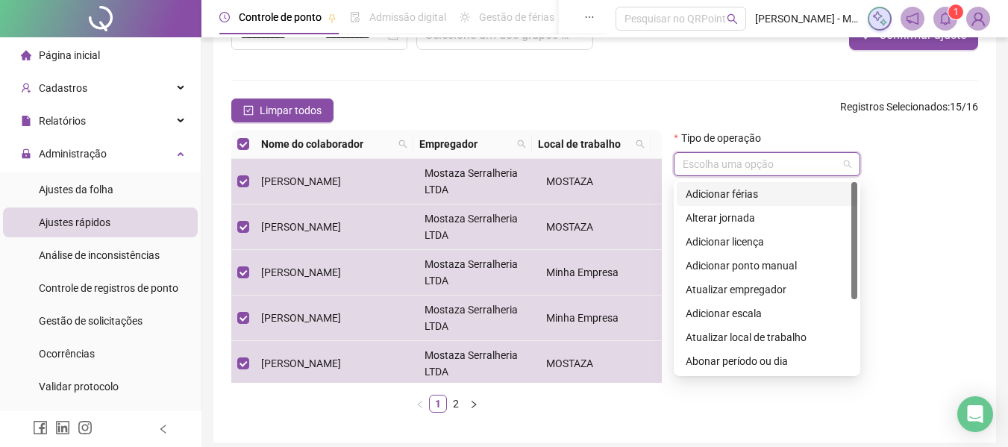
click at [732, 172] on input "search" at bounding box center [760, 164] width 155 height 22
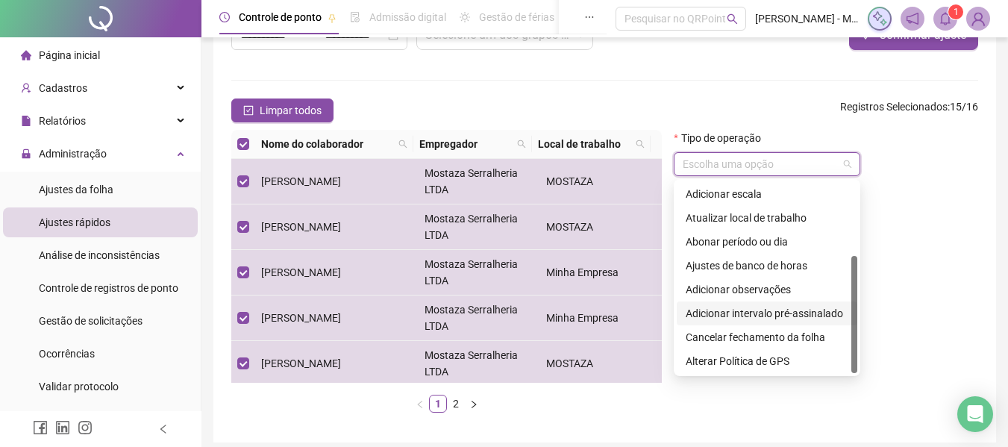
scroll to position [175, 0]
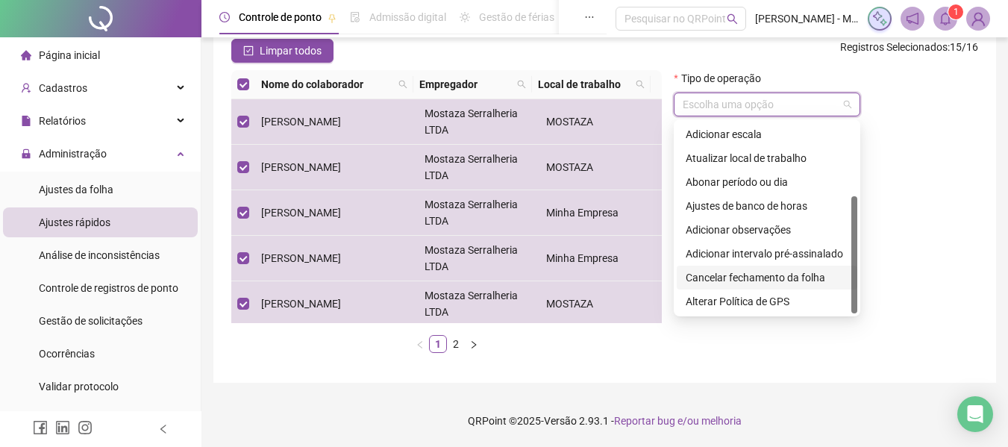
click at [717, 272] on div "Cancelar fechamento da folha" at bounding box center [767, 277] width 163 height 16
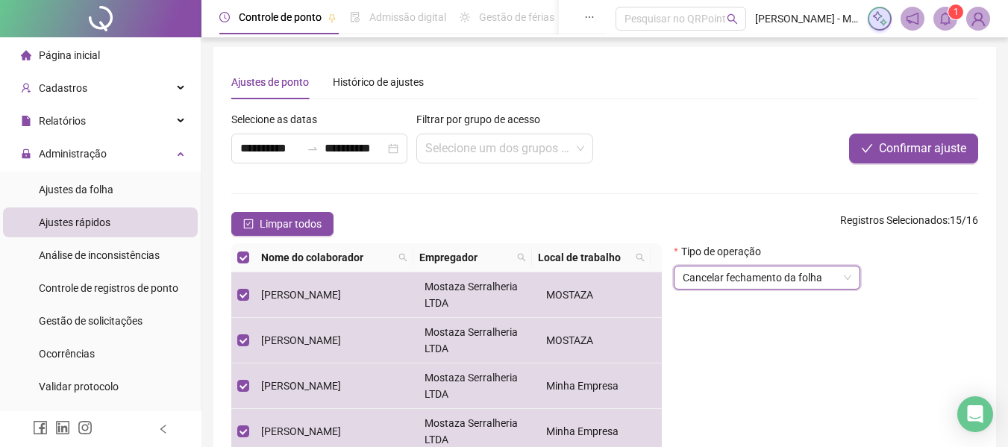
scroll to position [0, 0]
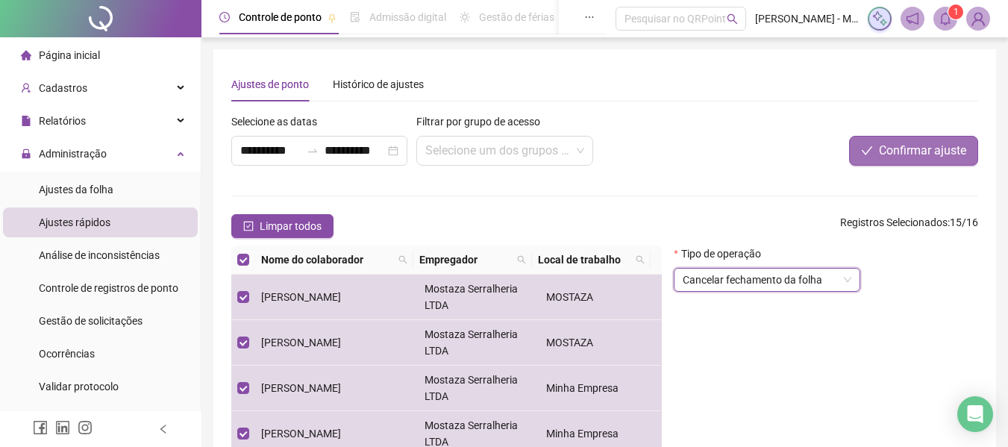
click at [924, 150] on span "Confirmar ajuste" at bounding box center [922, 151] width 87 height 18
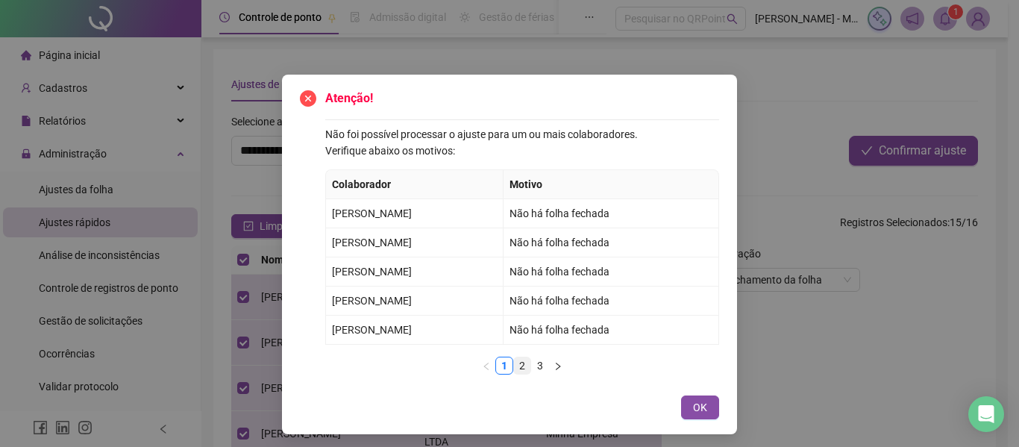
click at [521, 367] on link "2" at bounding box center [522, 365] width 16 height 16
click at [535, 367] on link "3" at bounding box center [540, 365] width 16 height 16
click at [704, 404] on button "OK" at bounding box center [700, 407] width 38 height 24
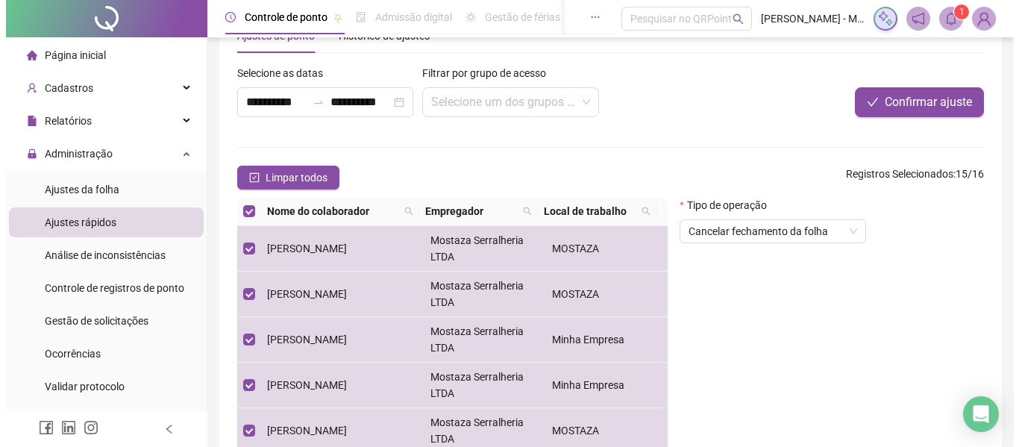
scroll to position [75, 0]
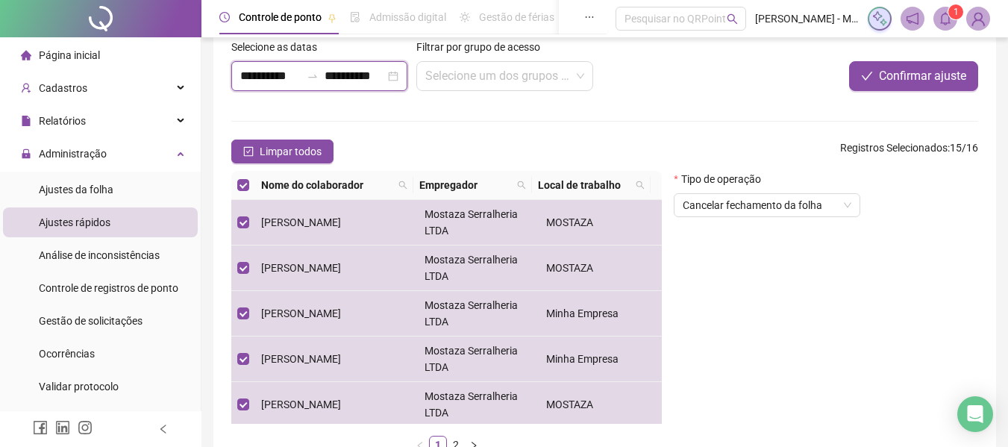
click at [248, 72] on input "**********" at bounding box center [270, 76] width 60 height 18
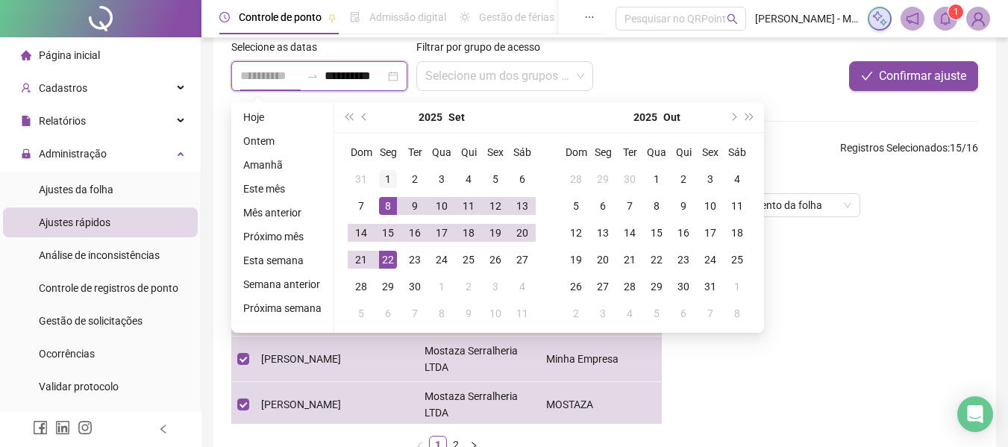
type input "**********"
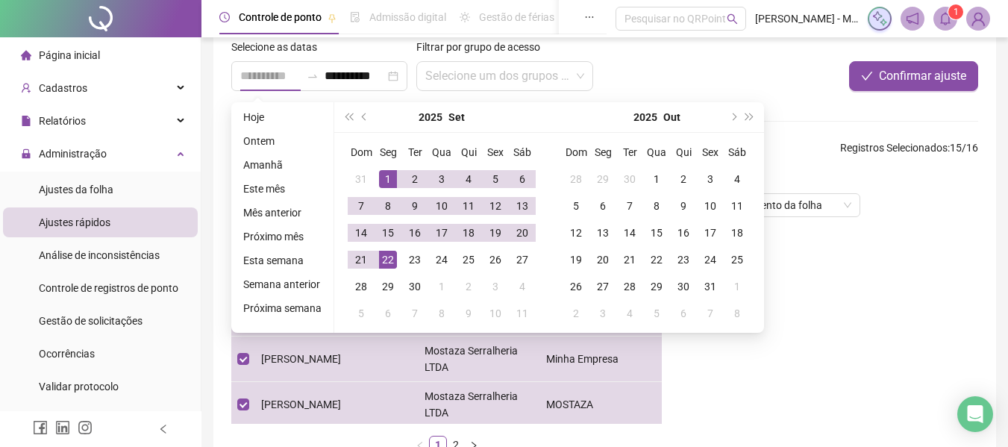
click at [389, 179] on div "1" at bounding box center [388, 179] width 18 height 18
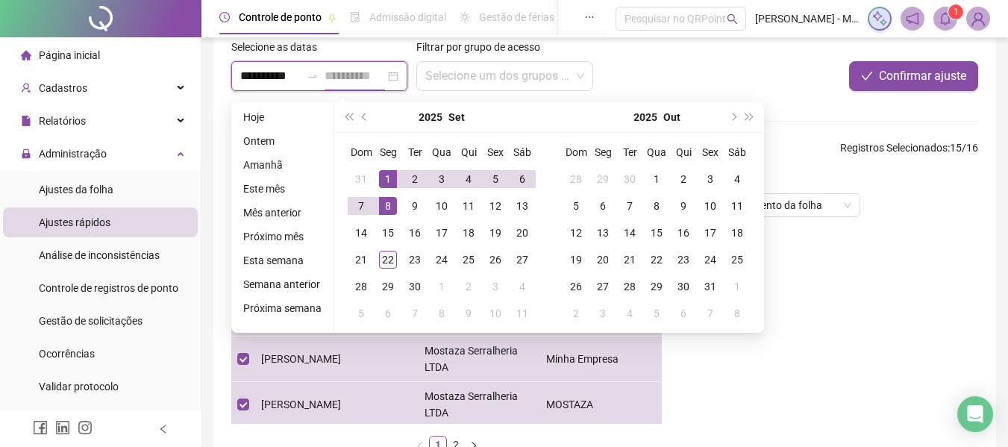
type input "**********"
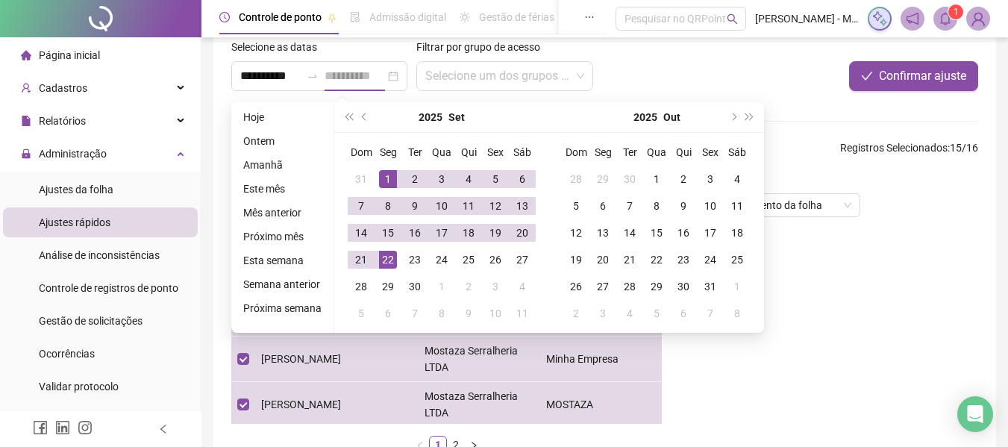
click at [383, 265] on div "22" at bounding box center [388, 260] width 18 height 18
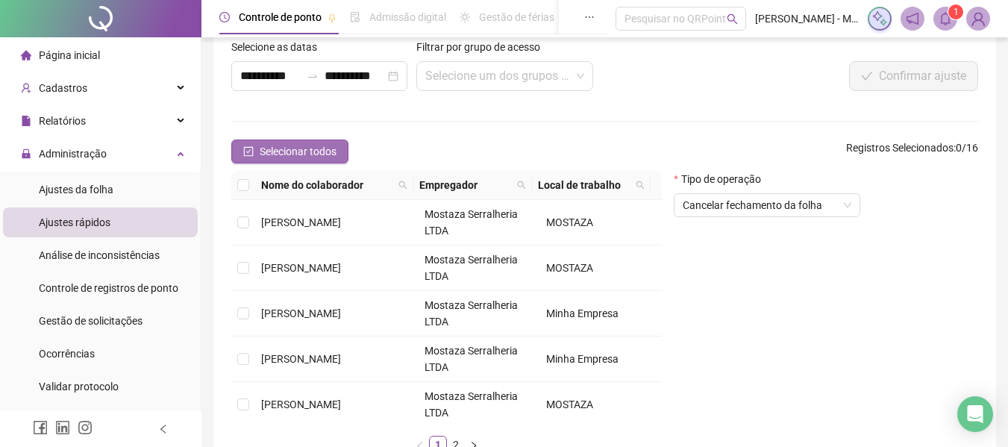
click at [250, 156] on icon "check-square" at bounding box center [249, 152] width 10 height 10
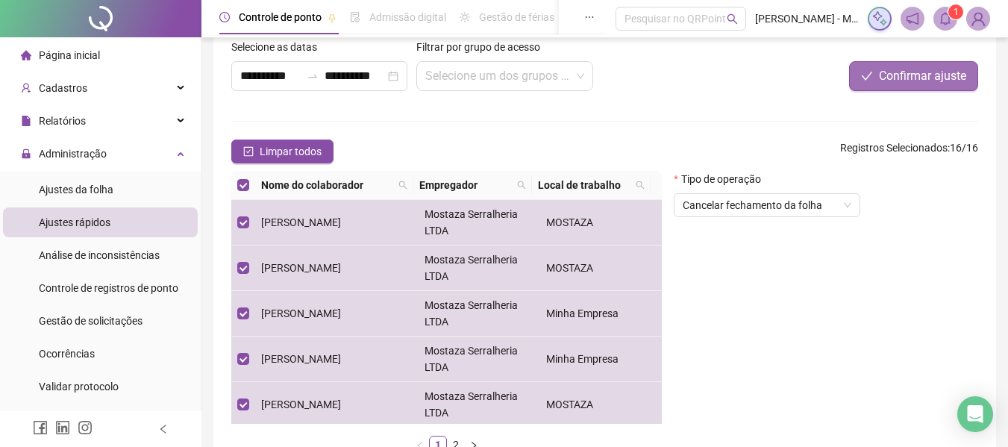
click at [901, 79] on span "Confirmar ajuste" at bounding box center [922, 76] width 87 height 18
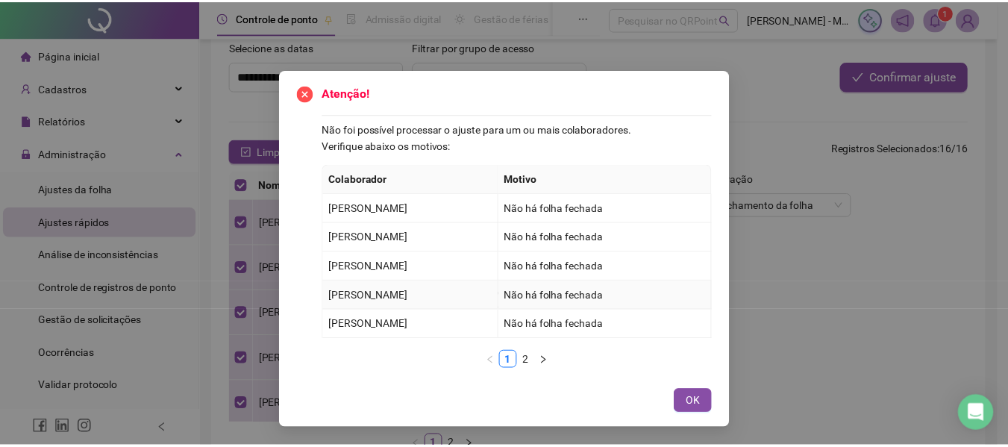
scroll to position [0, 0]
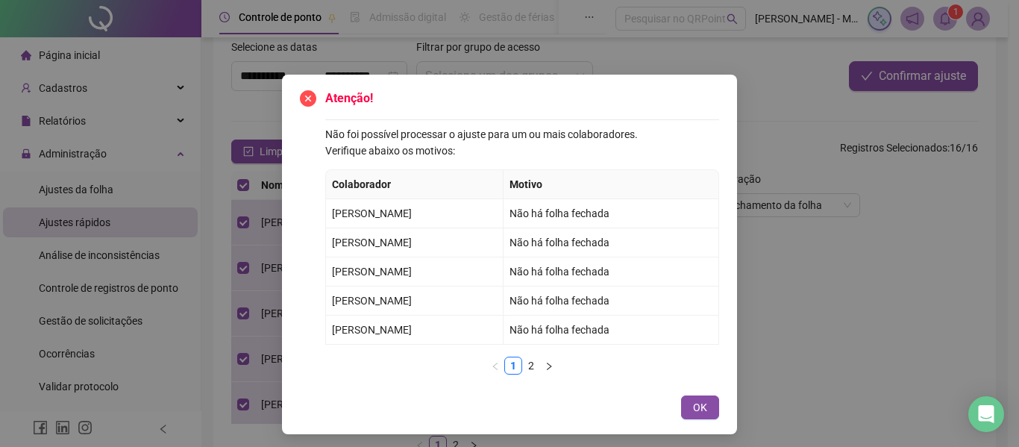
click at [697, 409] on span "OK" at bounding box center [700, 407] width 14 height 16
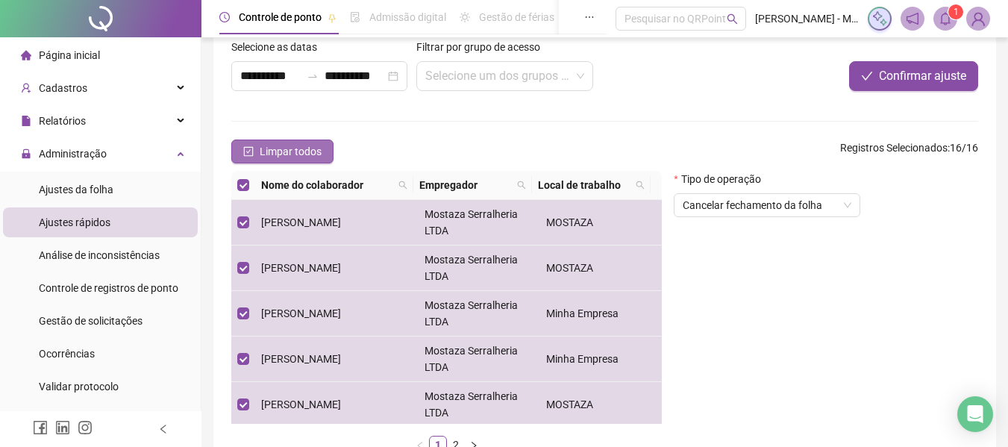
click at [244, 146] on icon "check-square" at bounding box center [248, 151] width 10 height 10
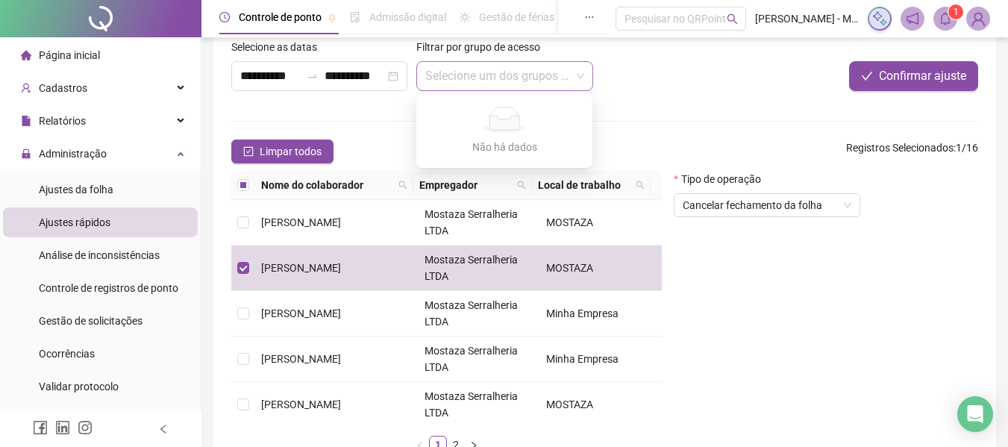
click at [575, 77] on span at bounding box center [504, 76] width 158 height 28
click at [788, 80] on div "Confirmar ajuste" at bounding box center [822, 76] width 311 height 30
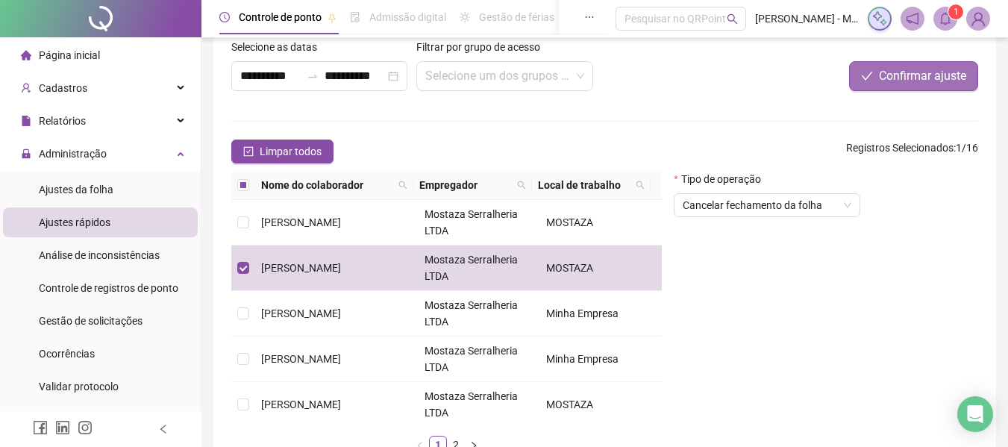
click at [918, 78] on span "Confirmar ajuste" at bounding box center [922, 76] width 87 height 18
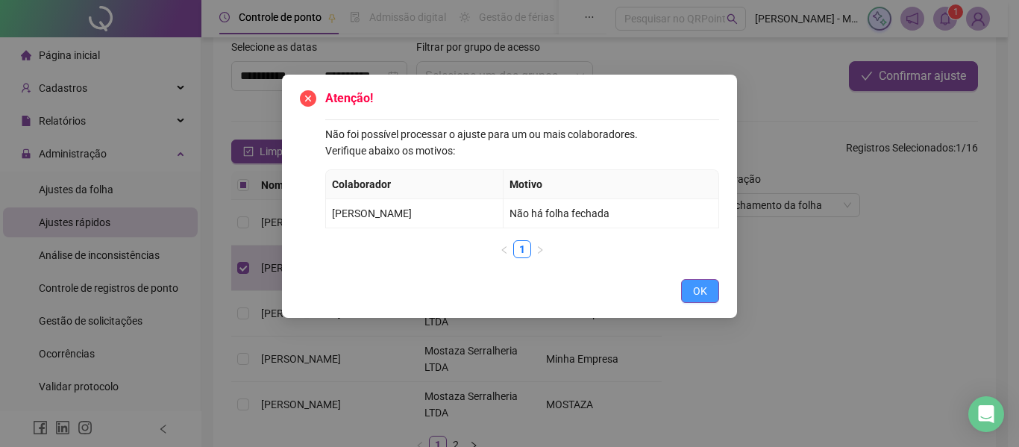
click at [701, 292] on span "OK" at bounding box center [700, 291] width 14 height 16
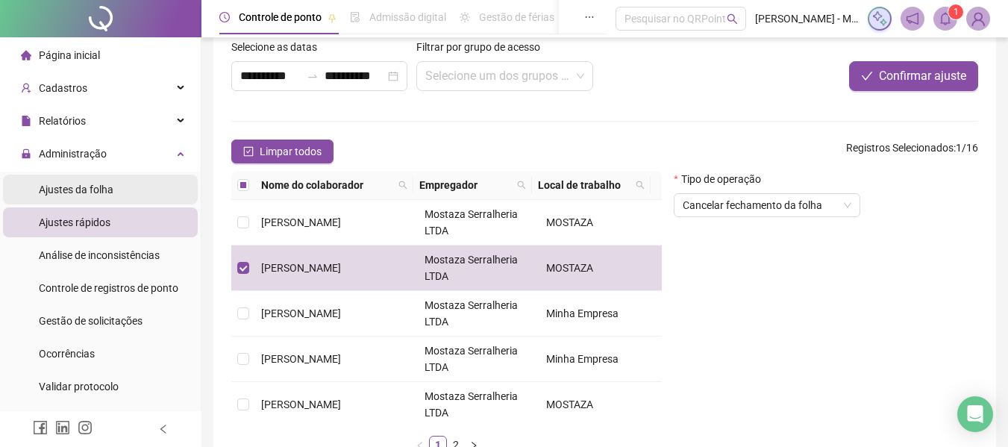
click at [42, 184] on span "Ajustes da folha" at bounding box center [76, 190] width 75 height 12
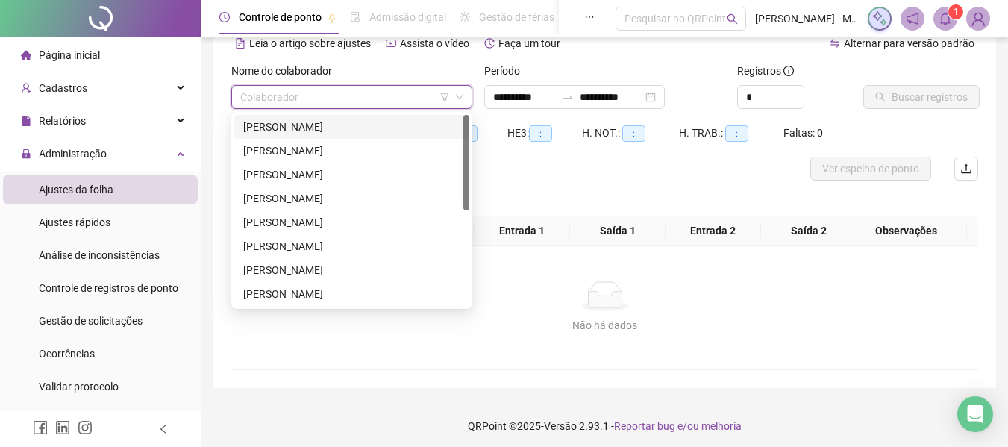
click at [258, 96] on input "search" at bounding box center [345, 97] width 210 height 22
click at [265, 148] on div "[PERSON_NAME]" at bounding box center [351, 151] width 217 height 16
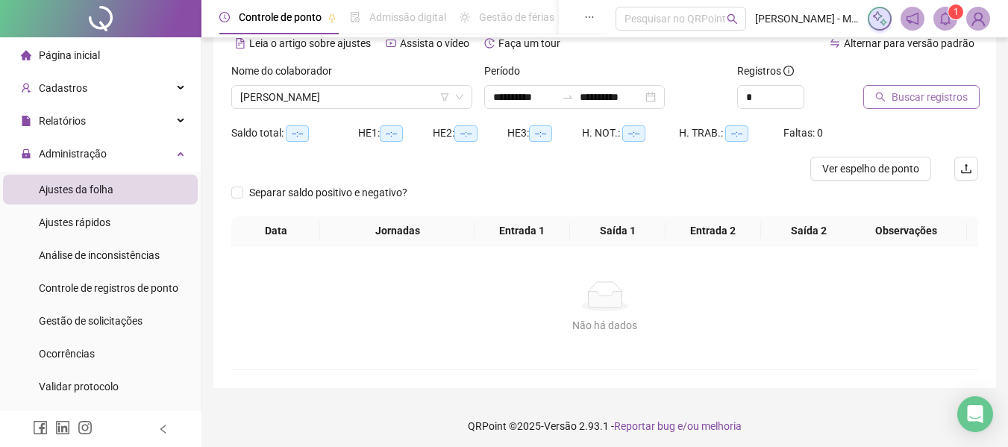
click at [948, 94] on span "Buscar registros" at bounding box center [930, 97] width 76 height 16
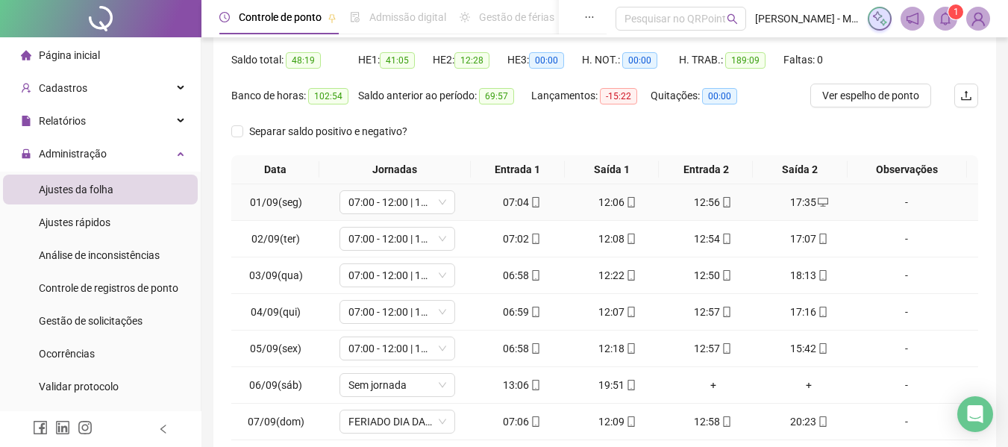
scroll to position [265, 0]
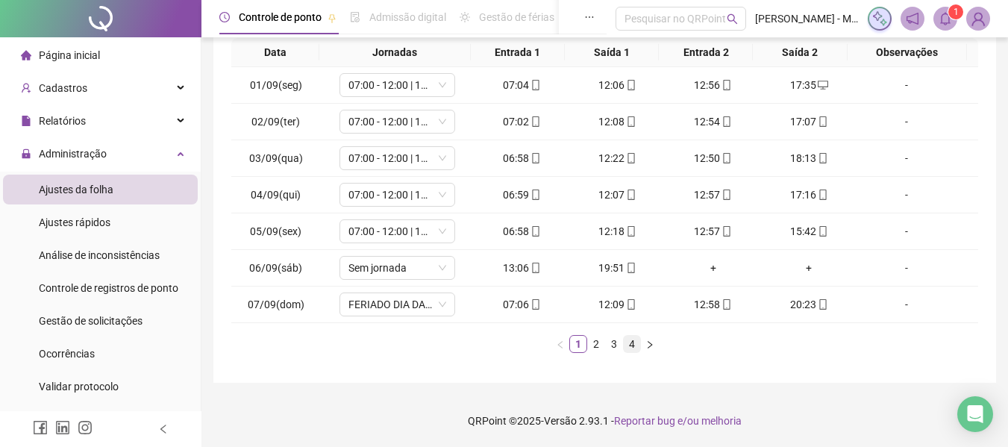
click at [630, 347] on link "4" at bounding box center [632, 344] width 16 height 16
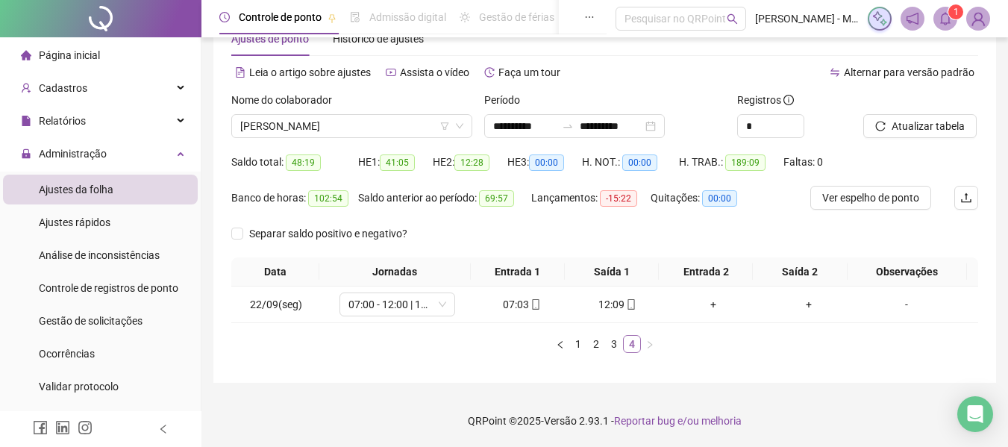
scroll to position [46, 0]
click at [616, 347] on link "3" at bounding box center [614, 344] width 16 height 16
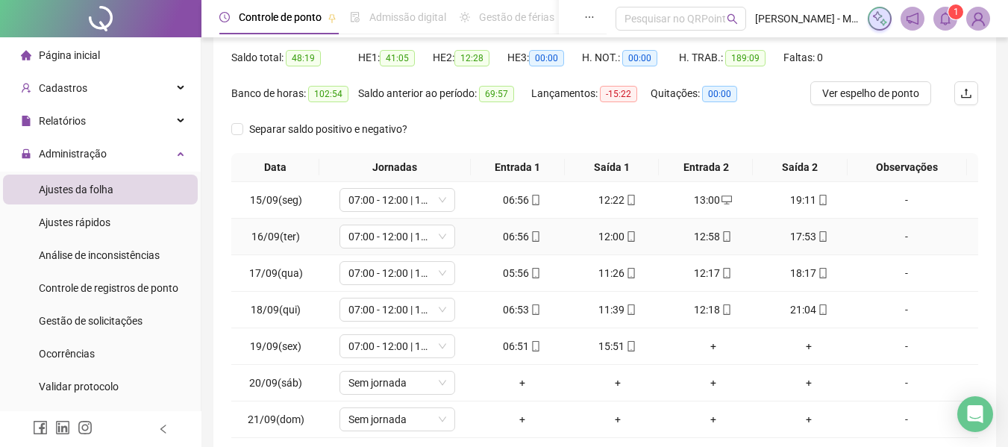
scroll to position [265, 0]
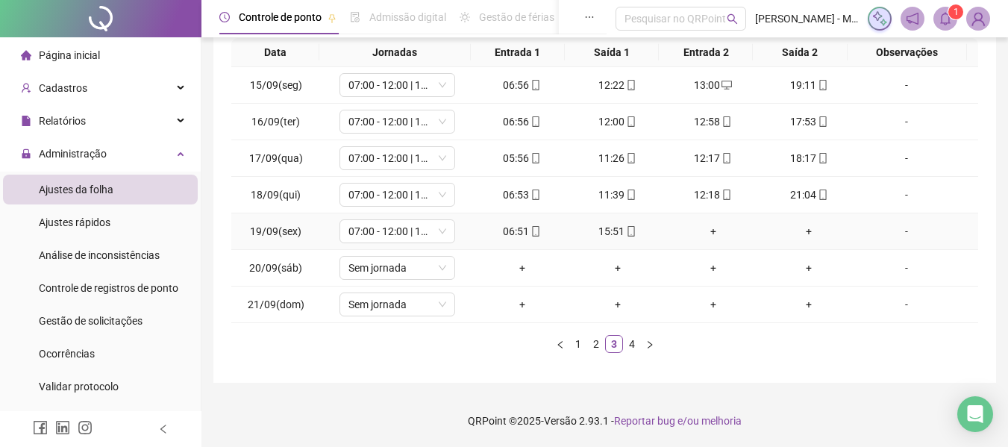
click at [894, 239] on div "-" at bounding box center [906, 231] width 88 height 16
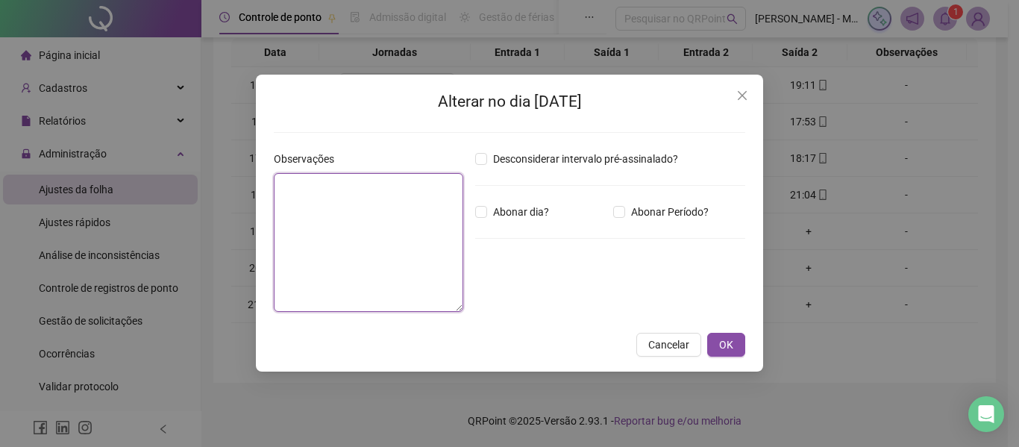
click at [287, 223] on textarea at bounding box center [369, 242] width 190 height 139
type textarea "*"
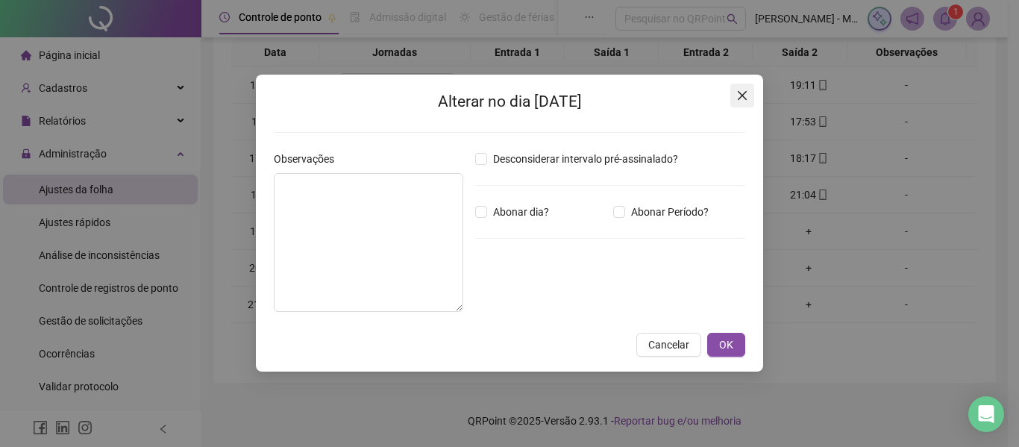
click at [736, 99] on icon "close" at bounding box center [742, 96] width 12 height 12
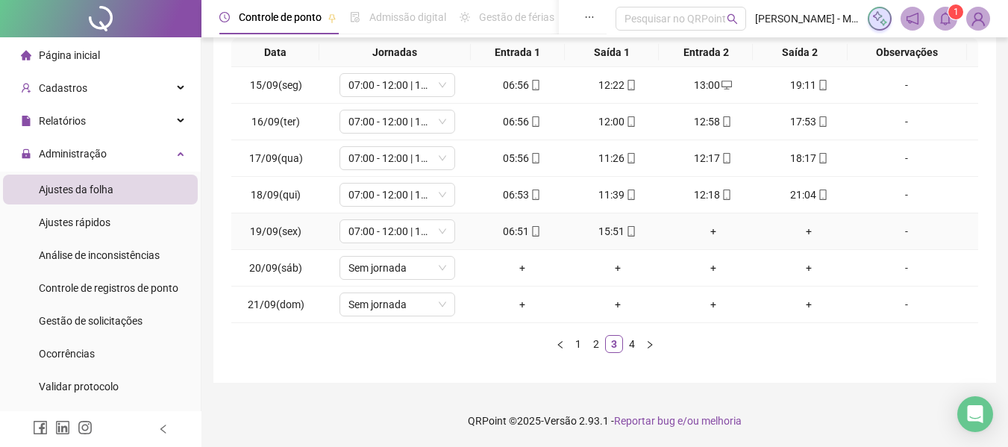
click at [804, 235] on div "+" at bounding box center [809, 231] width 84 height 16
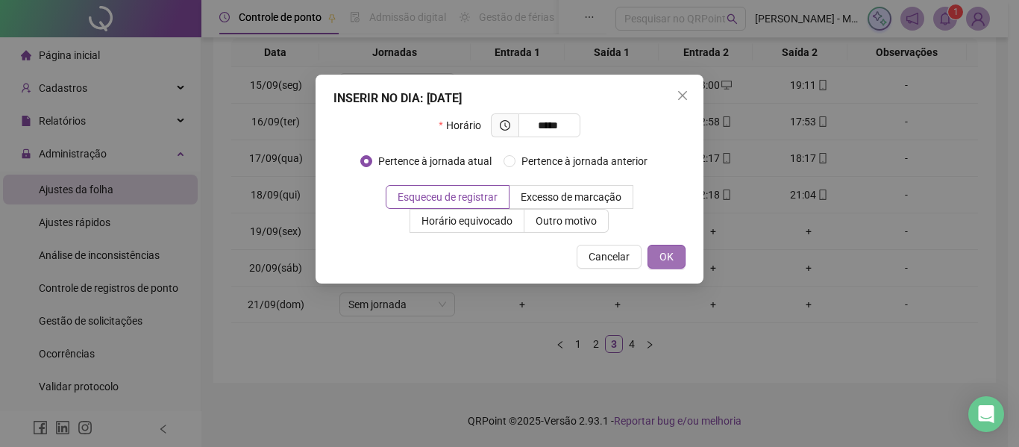
type input "*****"
click at [662, 257] on span "OK" at bounding box center [667, 256] width 14 height 16
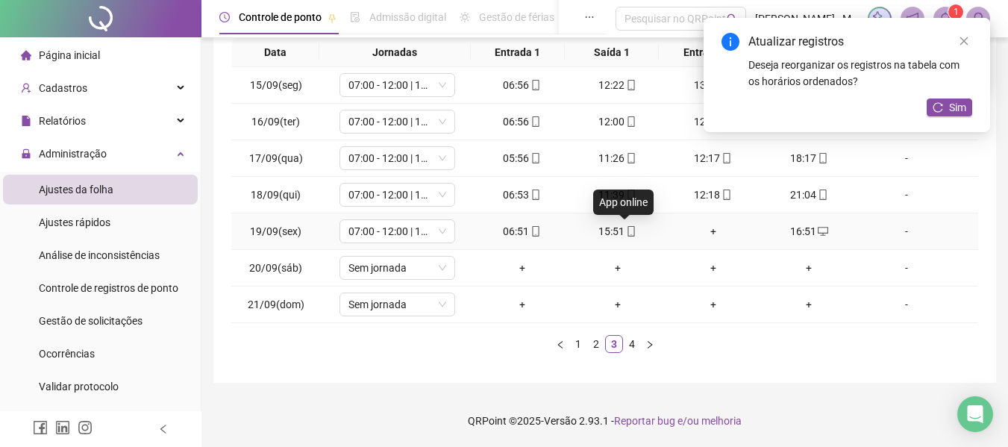
click at [628, 234] on icon "mobile" at bounding box center [631, 231] width 7 height 10
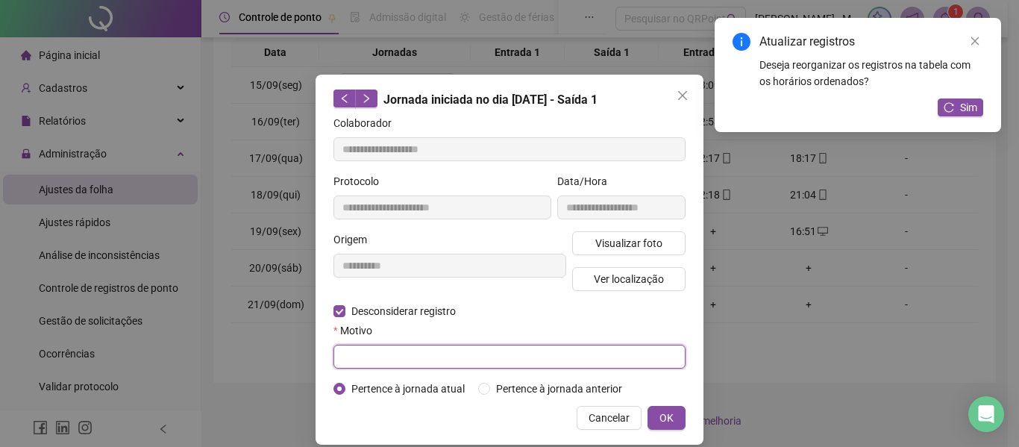
click at [387, 357] on input "text" at bounding box center [510, 357] width 352 height 24
type input "*"
type input "********"
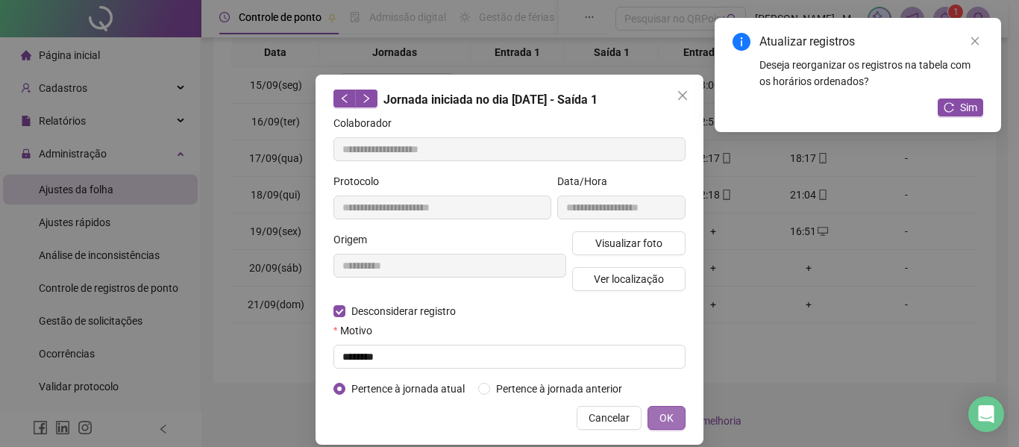
click at [664, 410] on span "OK" at bounding box center [667, 418] width 14 height 16
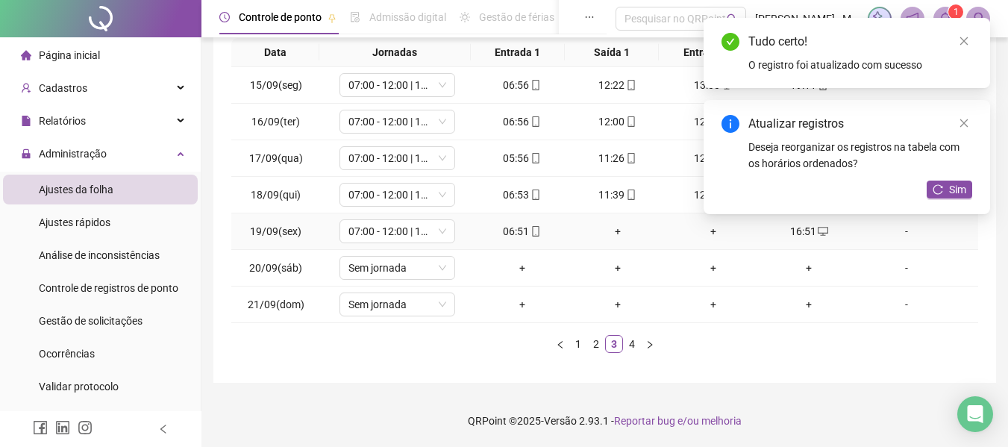
click at [611, 236] on div "+" at bounding box center [618, 231] width 84 height 16
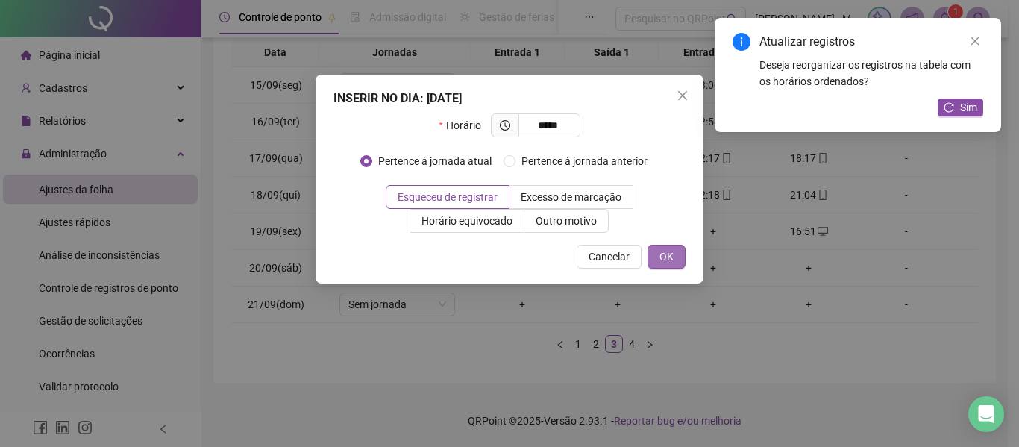
type input "*****"
click at [671, 255] on span "OK" at bounding box center [667, 256] width 14 height 16
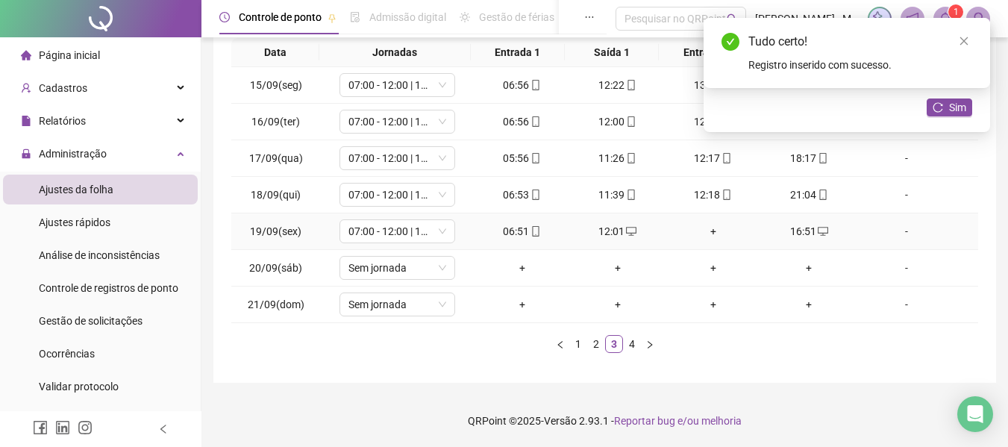
click at [700, 233] on div "+" at bounding box center [713, 231] width 84 height 16
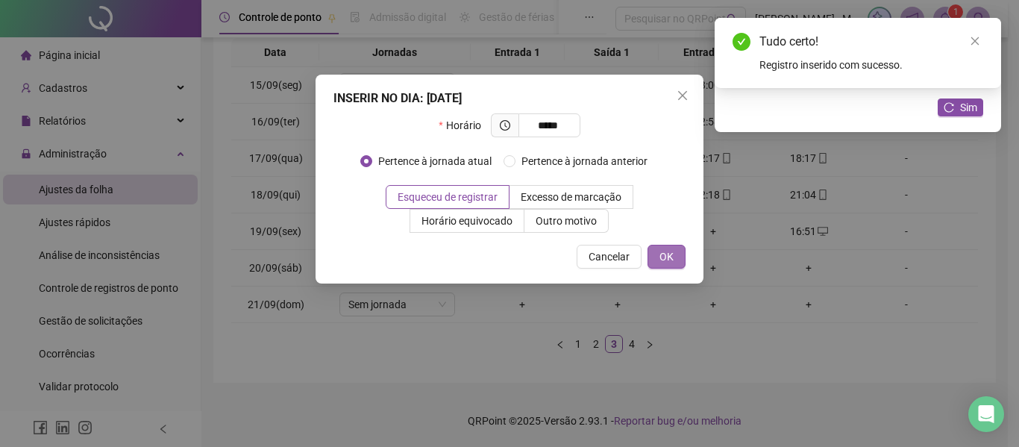
type input "*****"
click at [660, 255] on span "OK" at bounding box center [667, 256] width 14 height 16
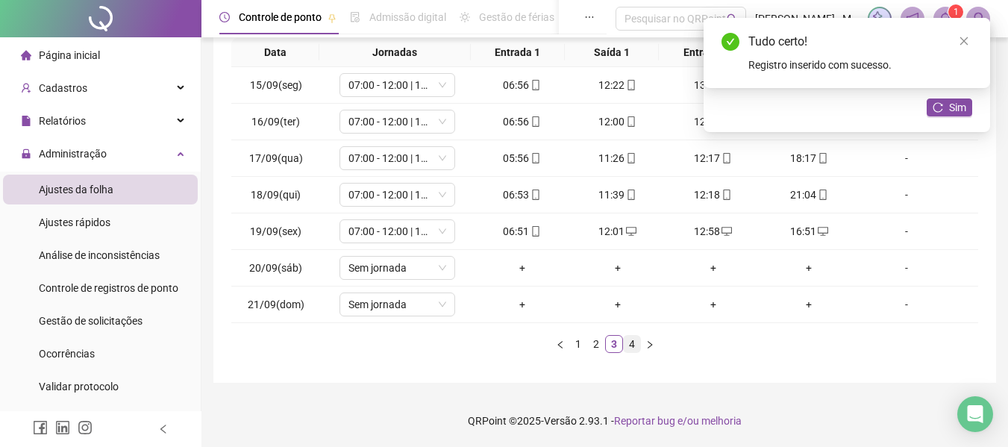
click at [630, 348] on link "4" at bounding box center [632, 344] width 16 height 16
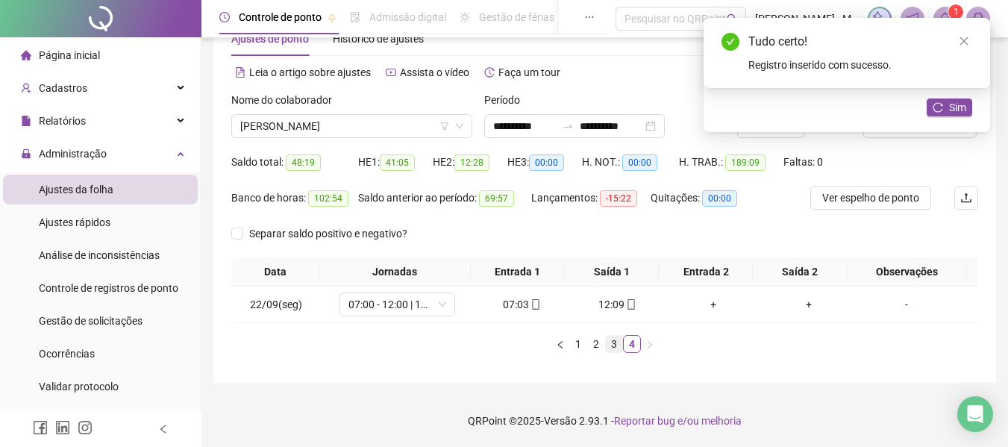
click at [613, 347] on link "3" at bounding box center [614, 344] width 16 height 16
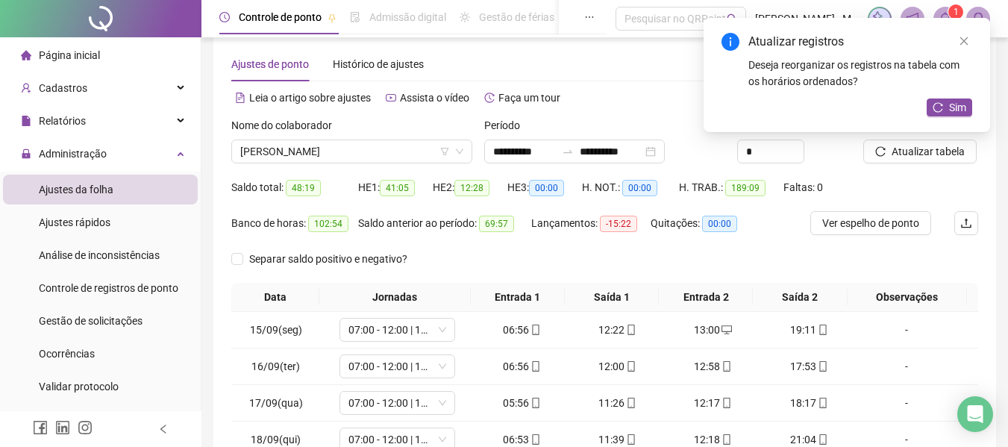
scroll to position [0, 0]
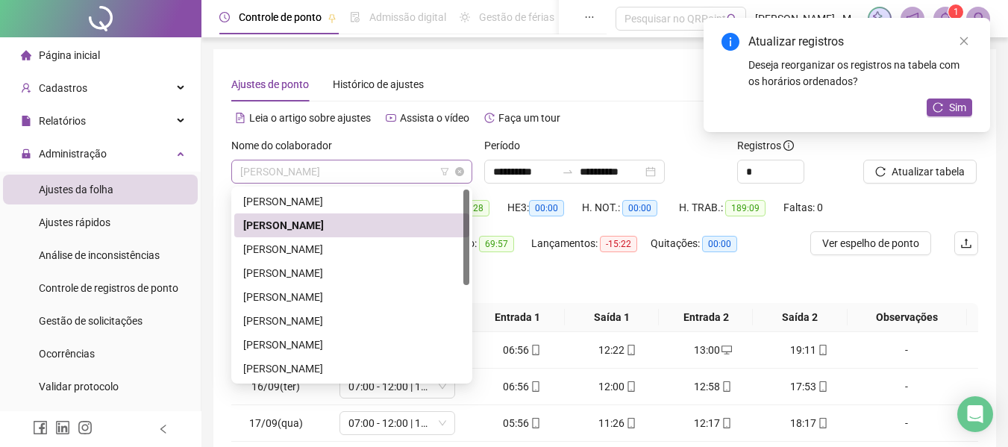
click at [305, 169] on span "[PERSON_NAME]" at bounding box center [351, 171] width 223 height 22
click at [290, 252] on div "[PERSON_NAME]" at bounding box center [351, 249] width 217 height 16
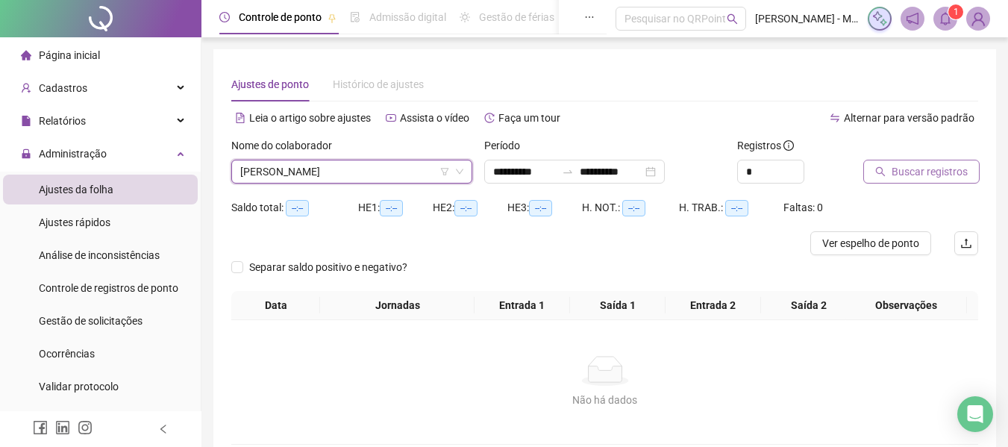
click at [915, 168] on span "Buscar registros" at bounding box center [930, 171] width 76 height 16
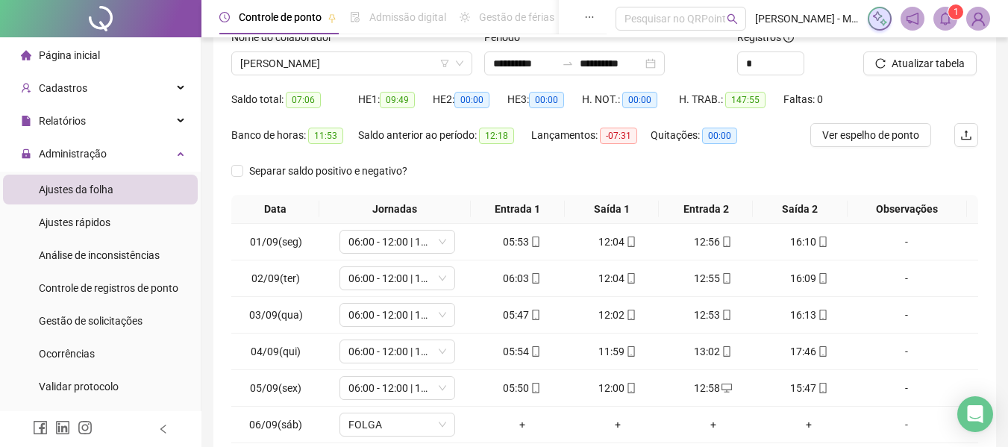
scroll to position [265, 0]
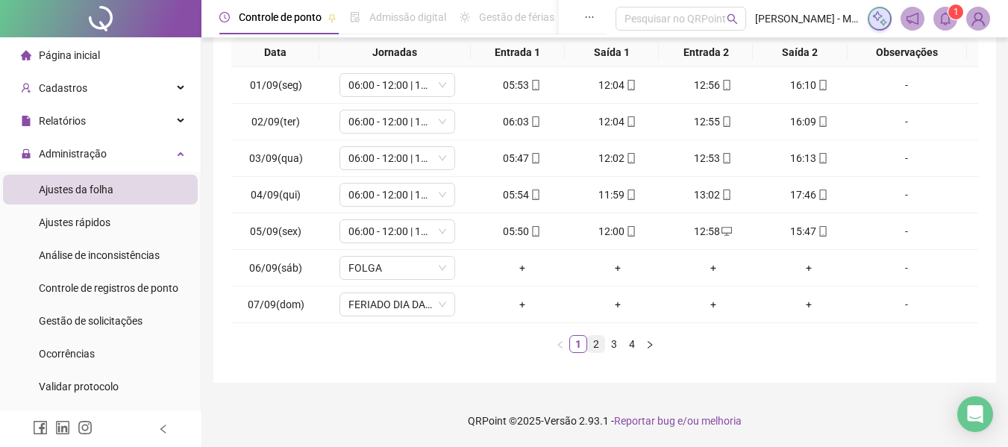
click at [599, 347] on link "2" at bounding box center [596, 344] width 16 height 16
click at [609, 347] on link "3" at bounding box center [614, 344] width 16 height 16
click at [633, 344] on link "4" at bounding box center [632, 344] width 16 height 16
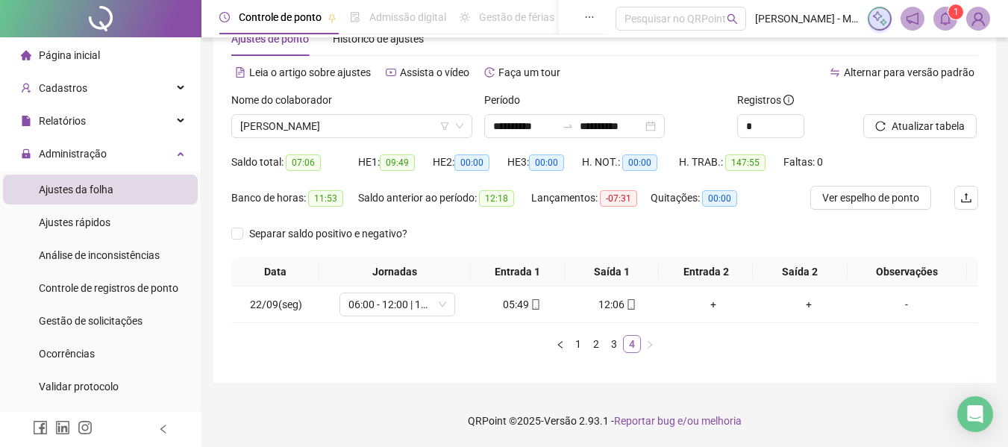
scroll to position [46, 0]
click at [329, 129] on span "[PERSON_NAME]" at bounding box center [351, 126] width 223 height 22
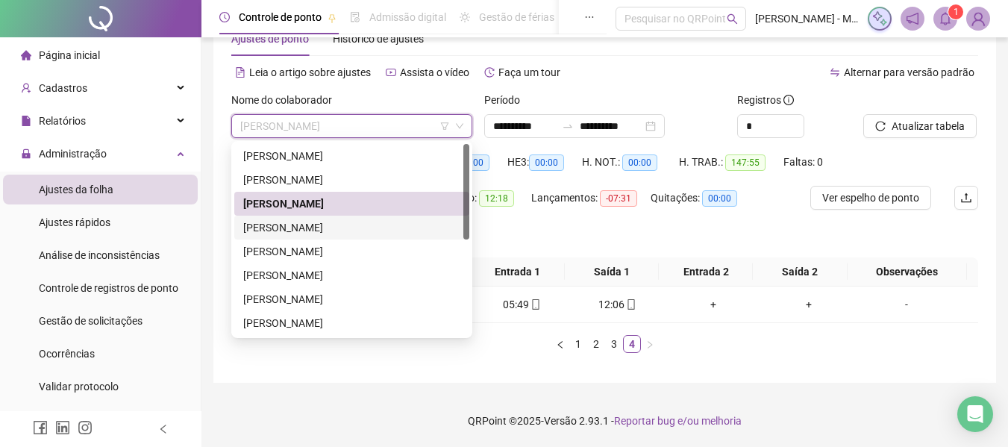
click at [279, 228] on div "[PERSON_NAME]" at bounding box center [351, 227] width 217 height 16
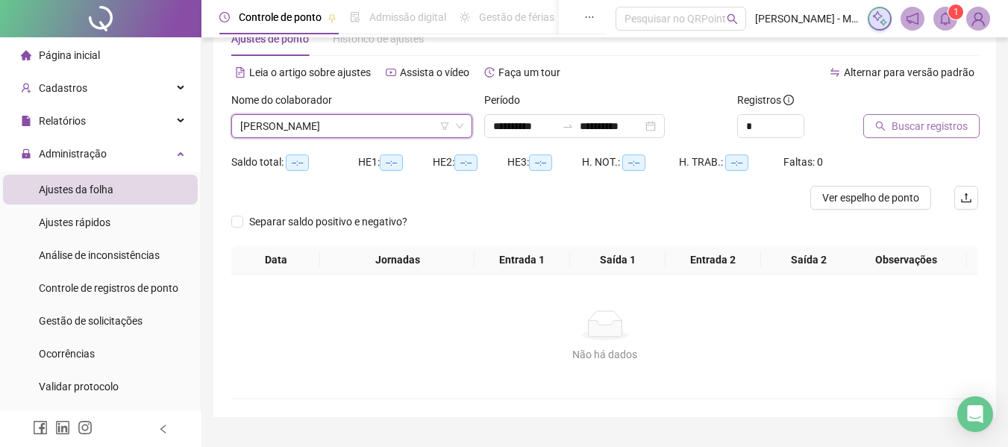
click at [927, 126] on span "Buscar registros" at bounding box center [930, 126] width 76 height 16
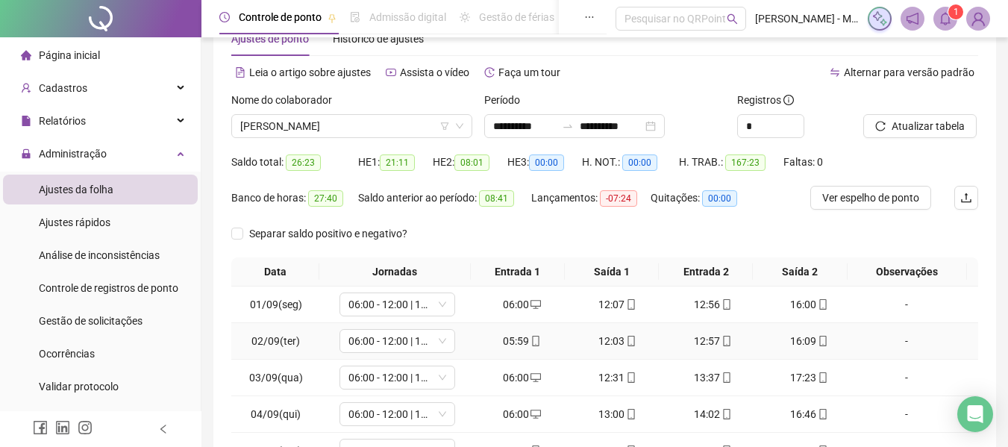
scroll to position [265, 0]
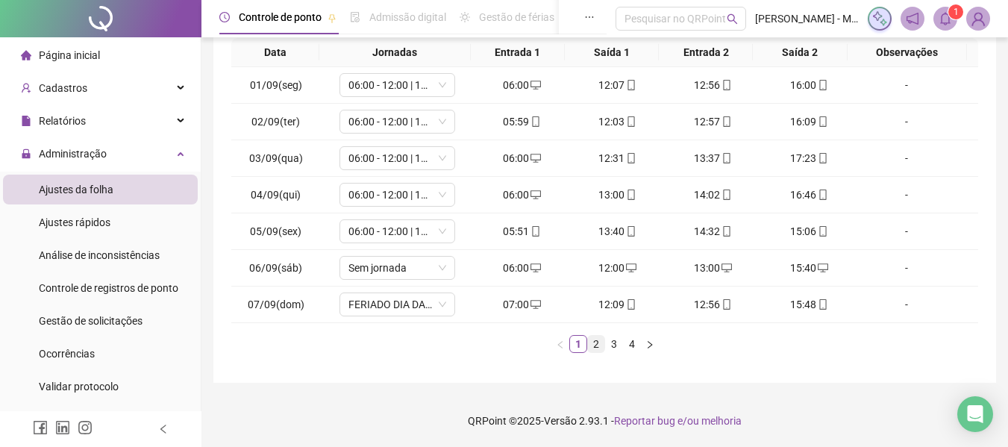
click at [598, 346] on link "2" at bounding box center [596, 344] width 16 height 16
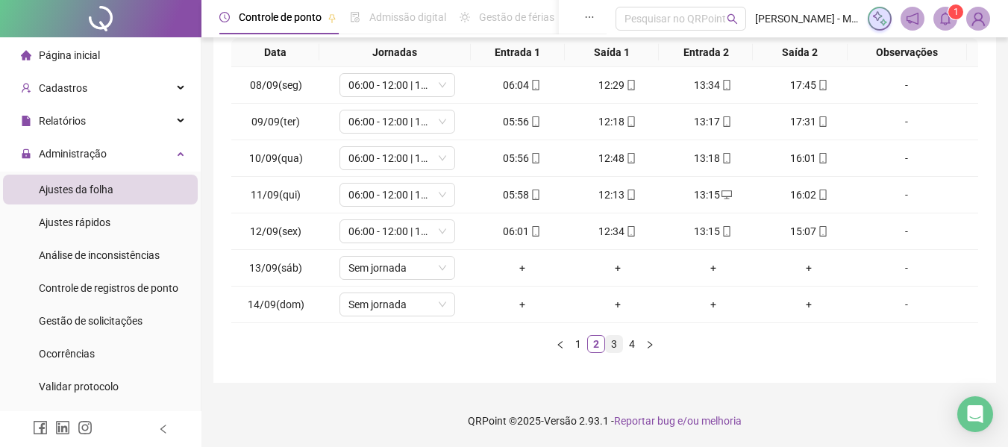
click at [613, 345] on link "3" at bounding box center [614, 344] width 16 height 16
